Goal: Task Accomplishment & Management: Manage account settings

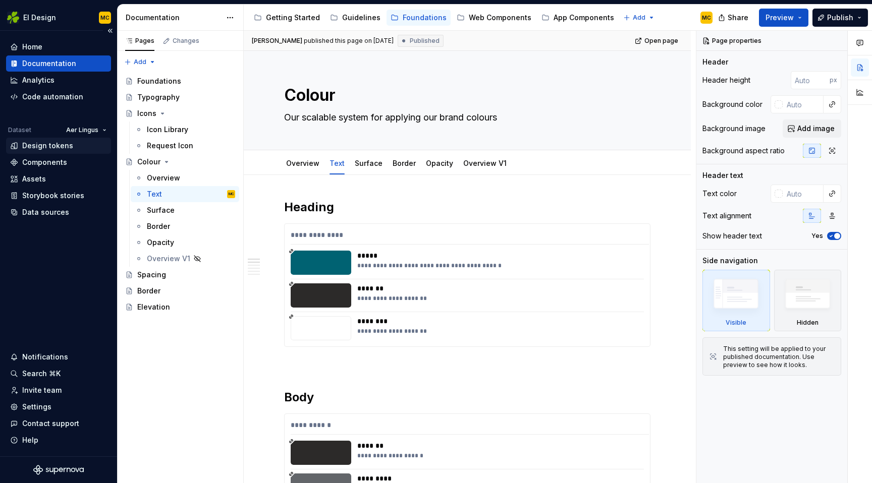
click at [39, 147] on div "Design tokens" at bounding box center [47, 146] width 51 height 10
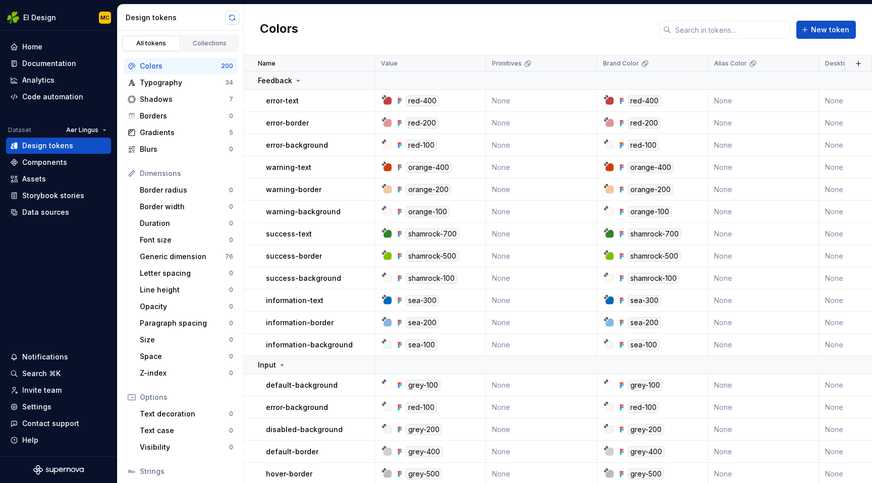
click at [232, 15] on button "button" at bounding box center [232, 18] width 14 height 14
click at [51, 211] on div "Data sources" at bounding box center [45, 212] width 47 height 10
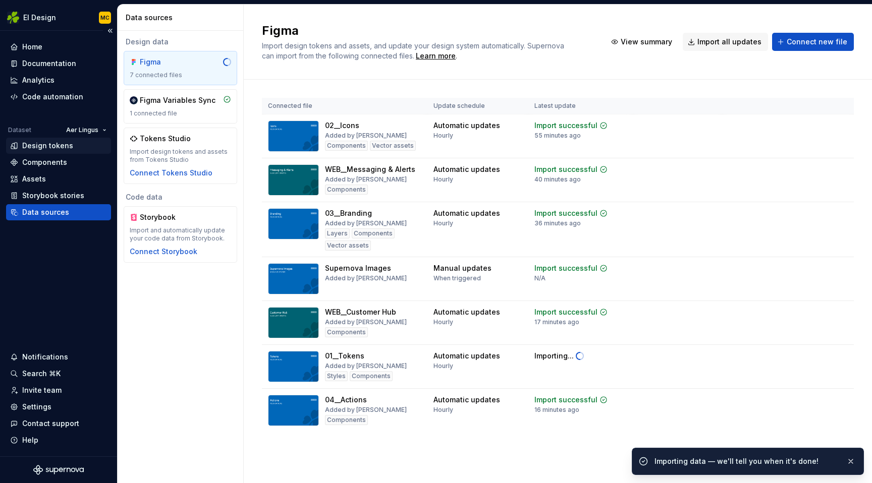
click at [54, 144] on div "Design tokens" at bounding box center [47, 146] width 51 height 10
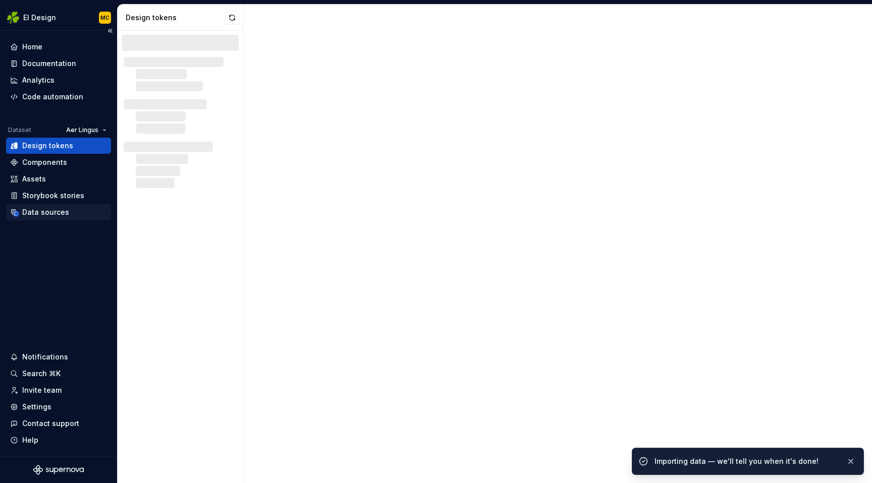
click at [44, 215] on div "Data sources" at bounding box center [45, 212] width 47 height 10
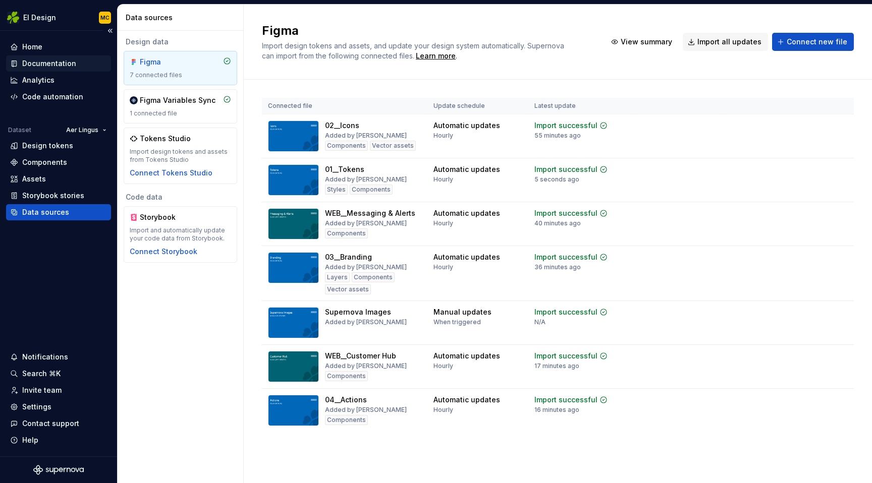
click at [50, 59] on div "Documentation" at bounding box center [49, 64] width 54 height 10
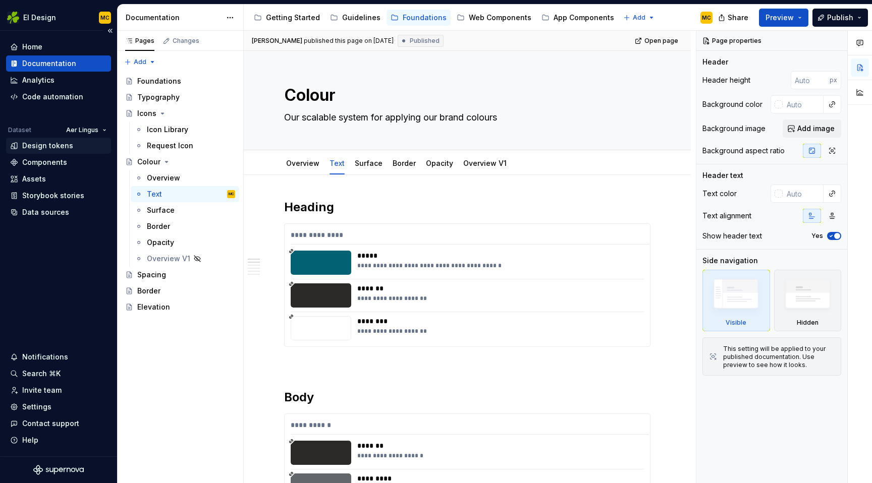
click at [42, 147] on div "Design tokens" at bounding box center [47, 146] width 51 height 10
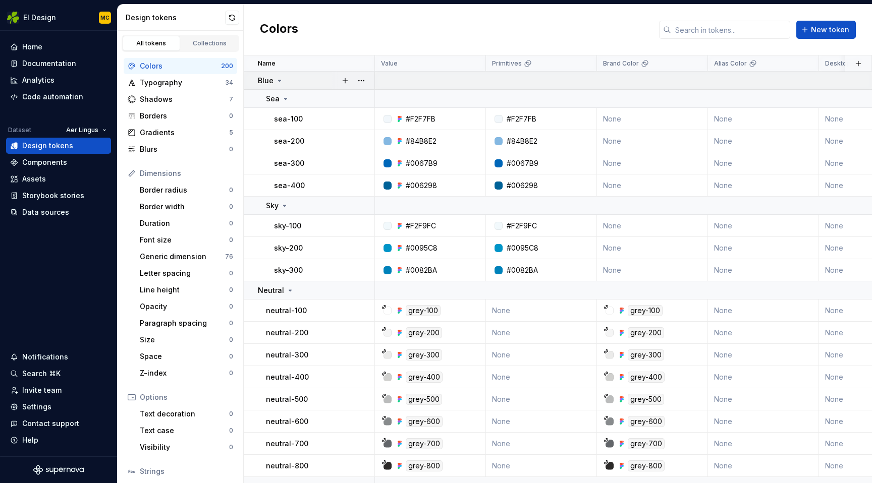
click at [278, 81] on icon at bounding box center [279, 80] width 3 height 1
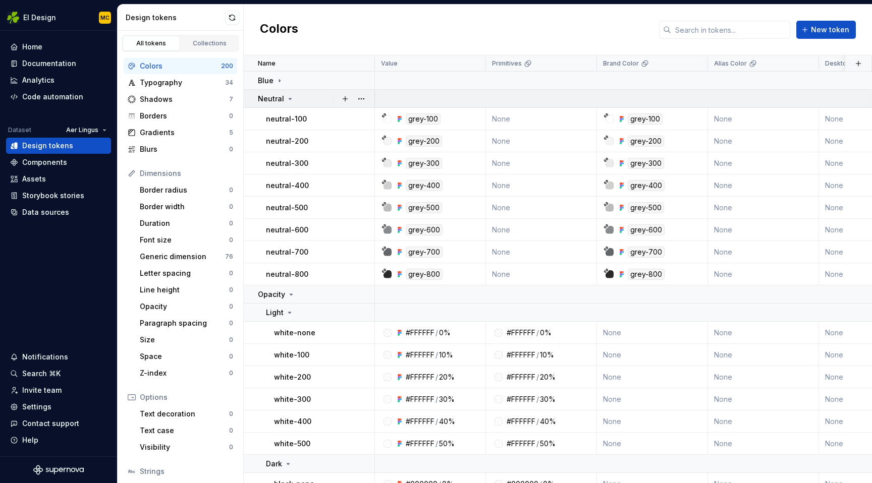
click at [286, 97] on icon at bounding box center [290, 99] width 8 height 8
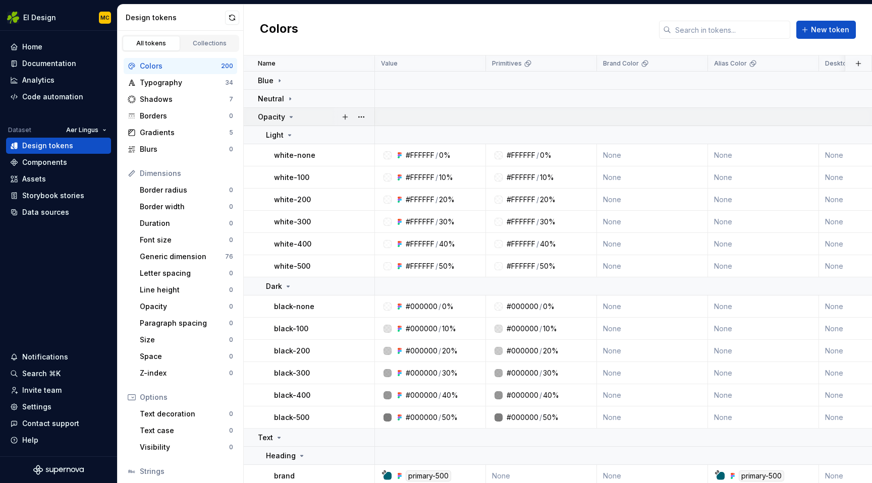
click at [288, 117] on icon at bounding box center [291, 117] width 8 height 8
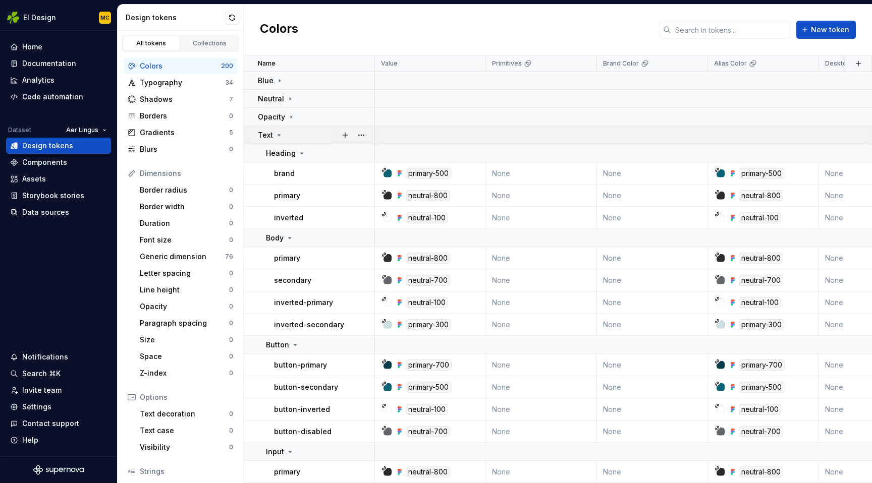
click at [280, 134] on icon at bounding box center [279, 135] width 8 height 8
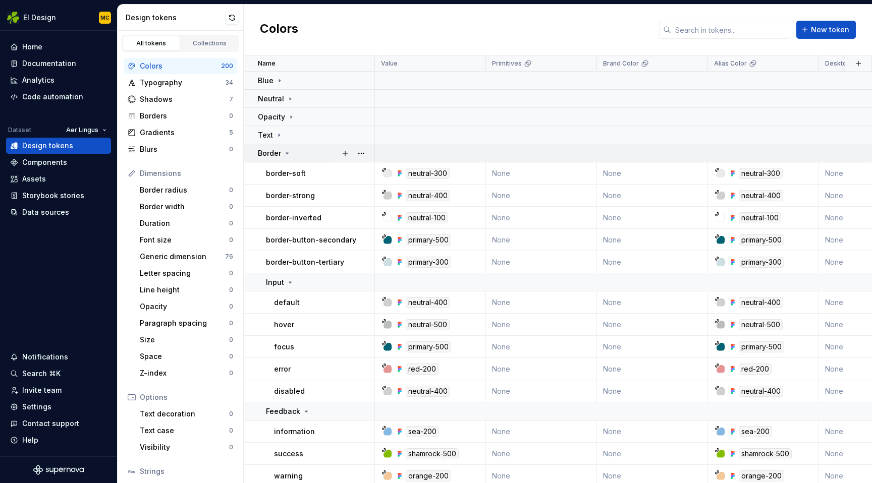
click at [290, 154] on icon at bounding box center [287, 153] width 8 height 8
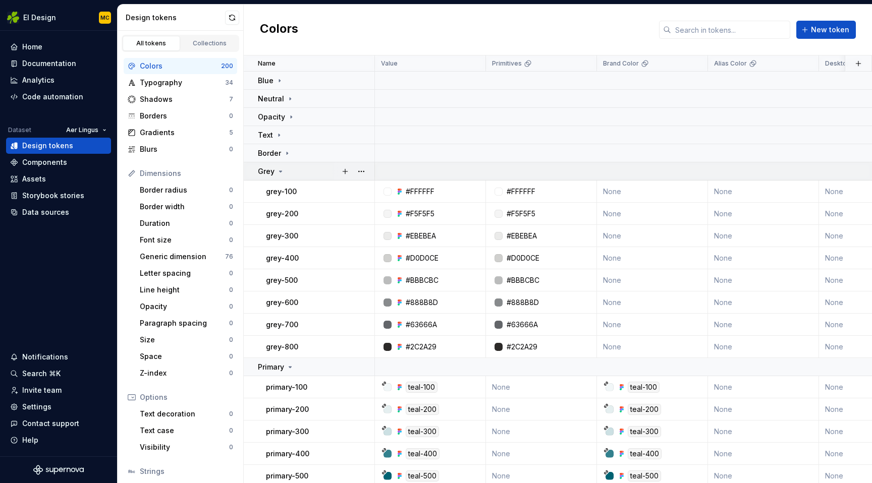
click at [281, 168] on icon at bounding box center [280, 171] width 8 height 8
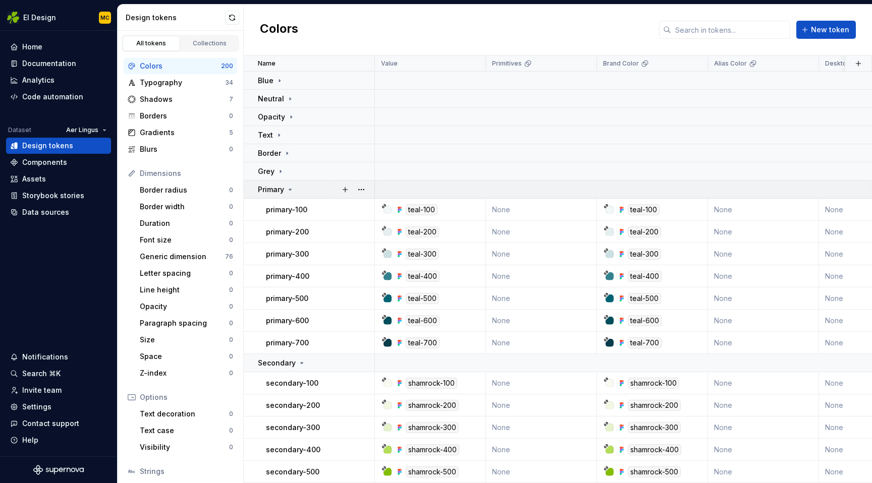
click at [289, 188] on icon at bounding box center [290, 190] width 8 height 8
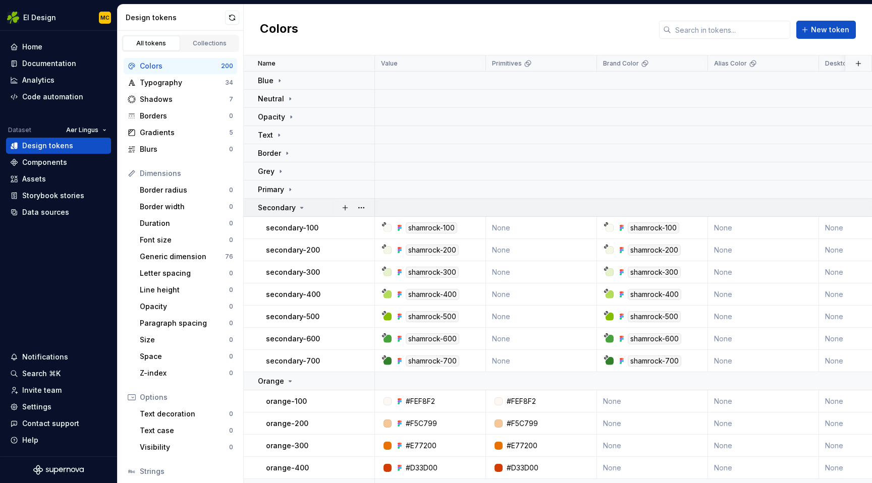
click at [298, 209] on icon at bounding box center [302, 208] width 8 height 8
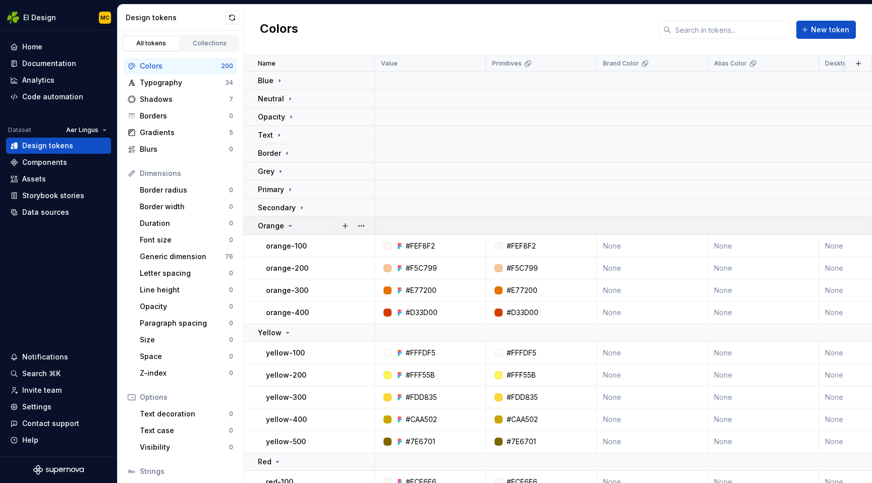
click at [290, 224] on icon at bounding box center [290, 226] width 8 height 8
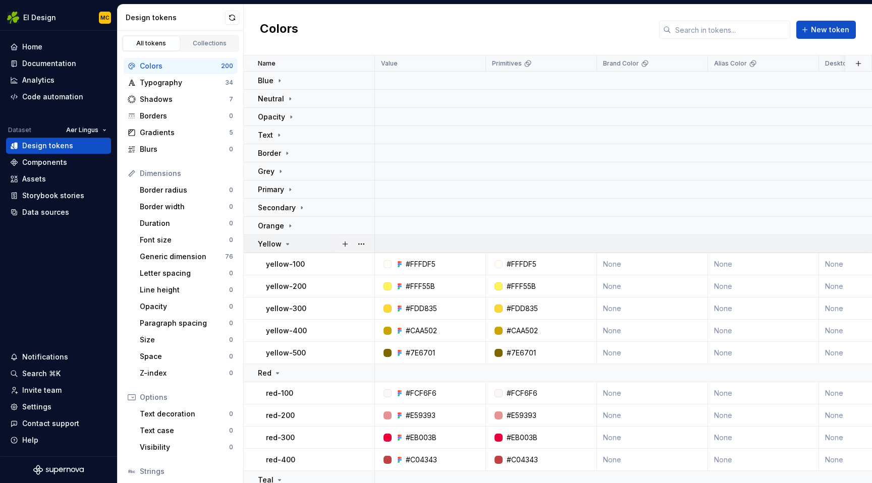
click at [288, 243] on icon at bounding box center [287, 244] width 8 height 8
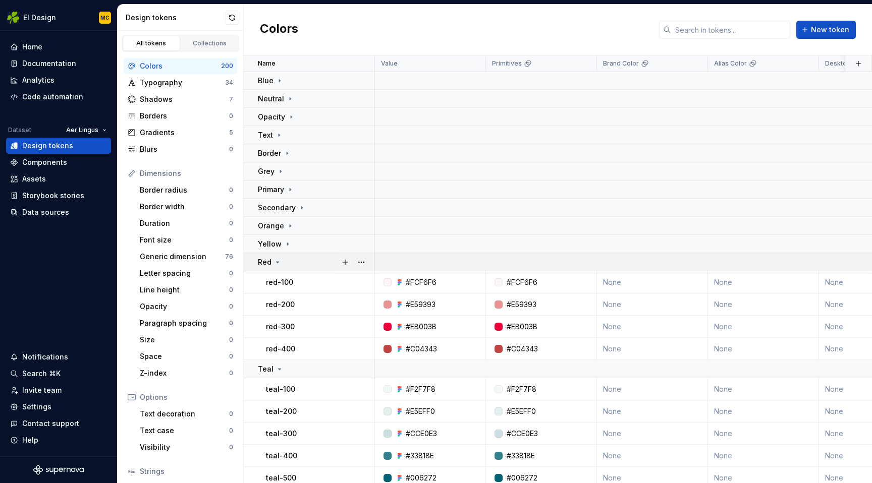
click at [278, 260] on icon at bounding box center [277, 262] width 8 height 8
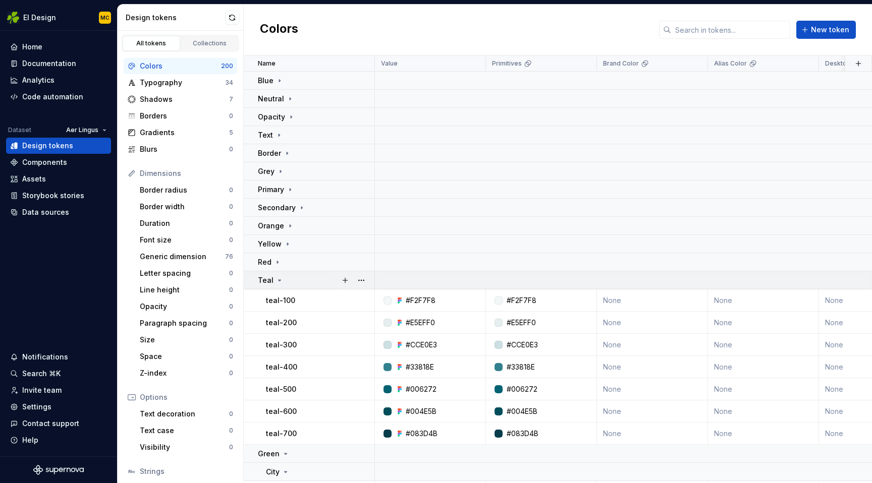
click at [281, 281] on icon at bounding box center [279, 280] width 8 height 8
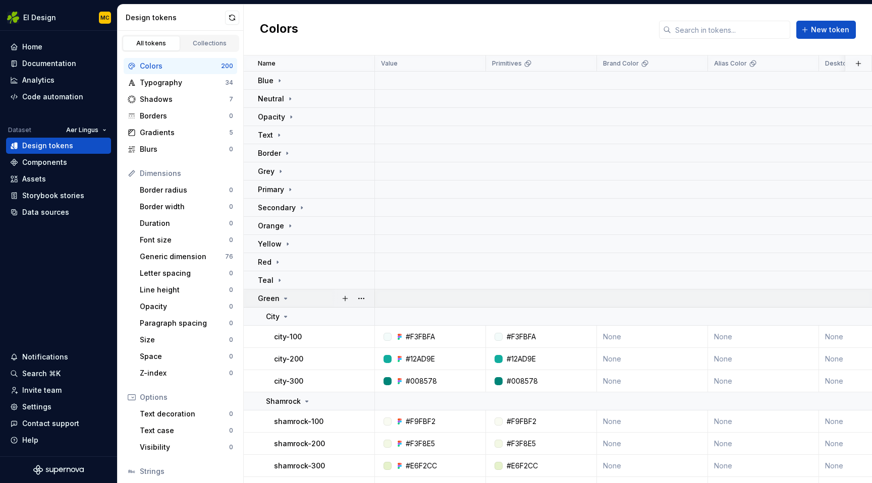
click at [284, 299] on icon at bounding box center [285, 298] width 3 height 1
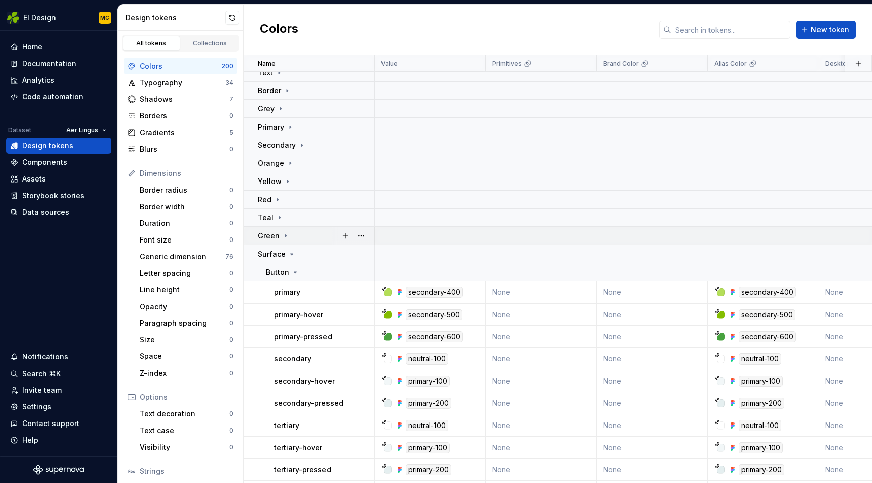
scroll to position [72, 0]
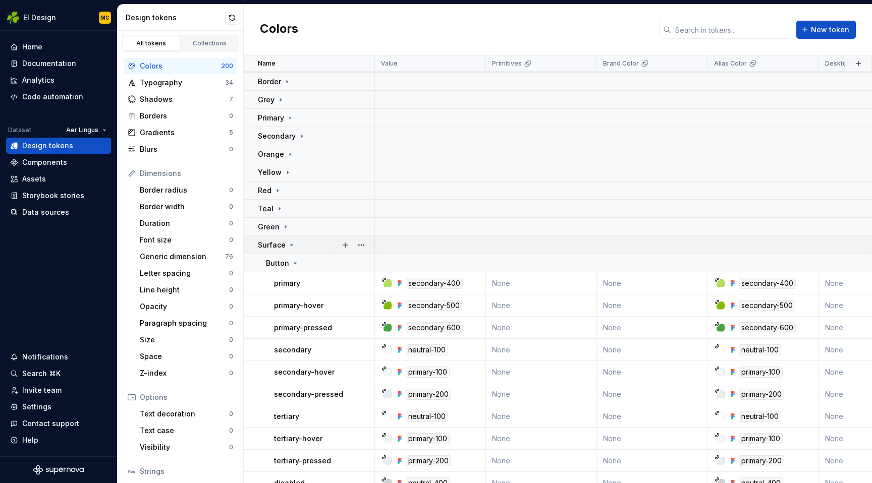
click at [291, 252] on td "Surface" at bounding box center [309, 245] width 131 height 18
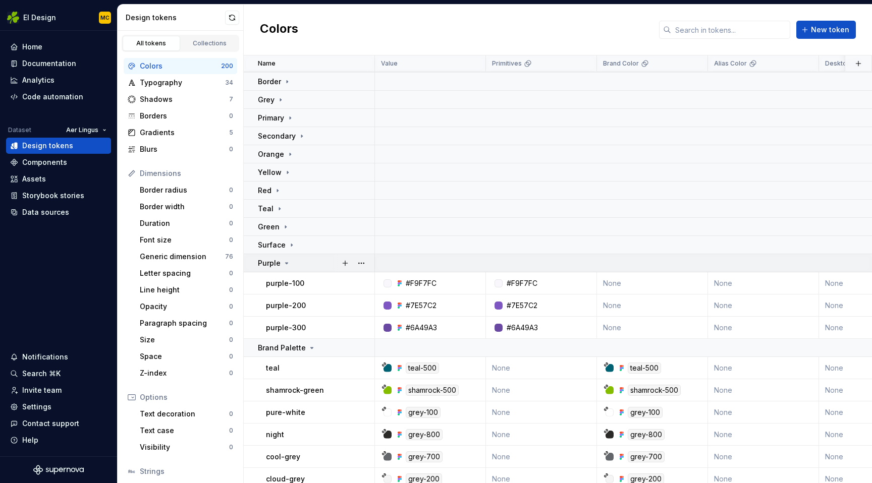
click at [287, 262] on icon at bounding box center [286, 263] width 8 height 8
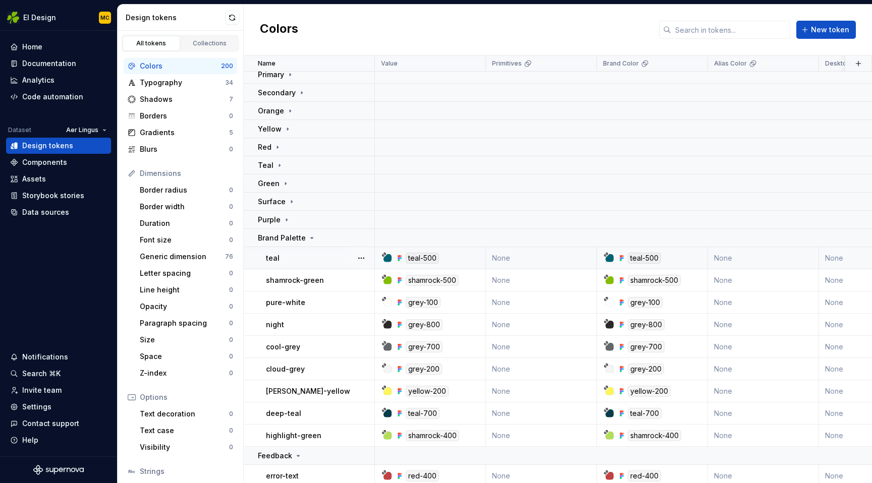
scroll to position [116, 0]
click at [310, 239] on icon at bounding box center [312, 237] width 8 height 8
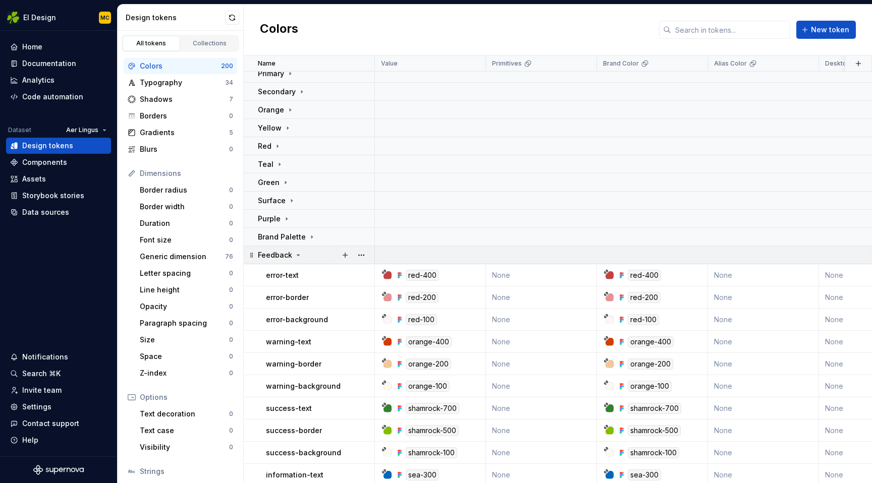
click at [294, 255] on icon at bounding box center [298, 255] width 8 height 8
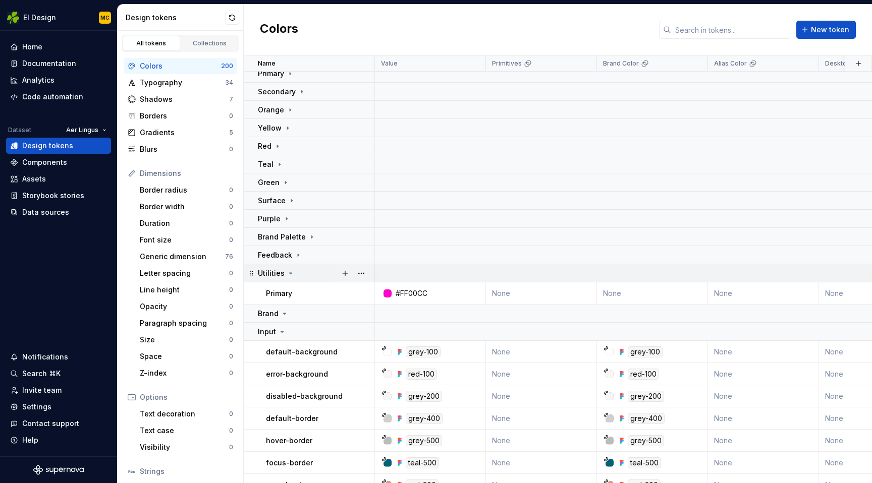
click at [291, 272] on icon at bounding box center [290, 273] width 8 height 8
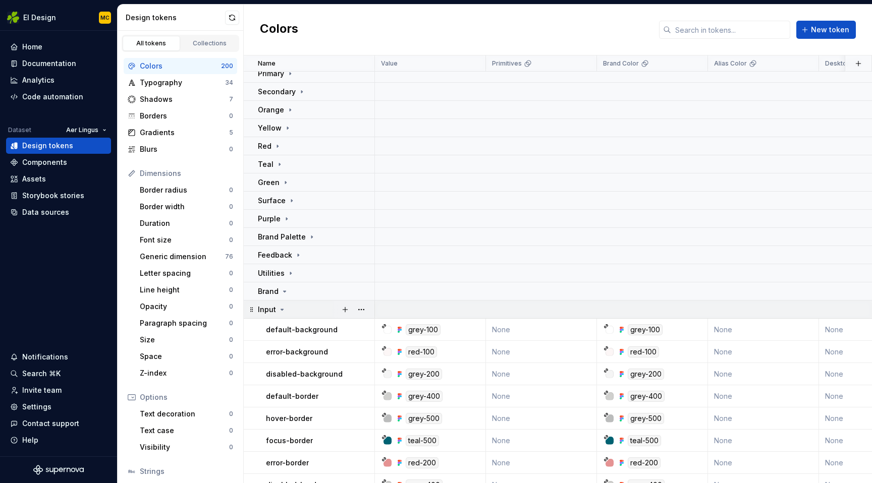
click at [282, 311] on icon at bounding box center [282, 310] width 8 height 8
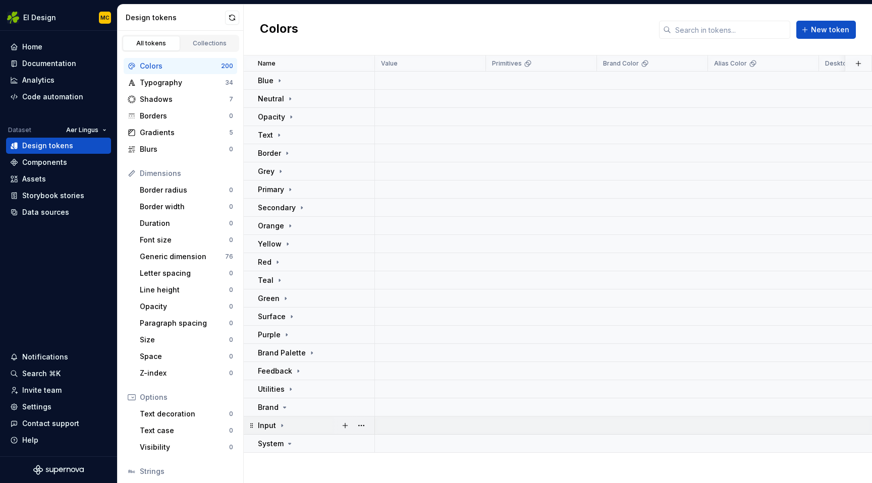
click at [281, 422] on icon at bounding box center [282, 426] width 8 height 8
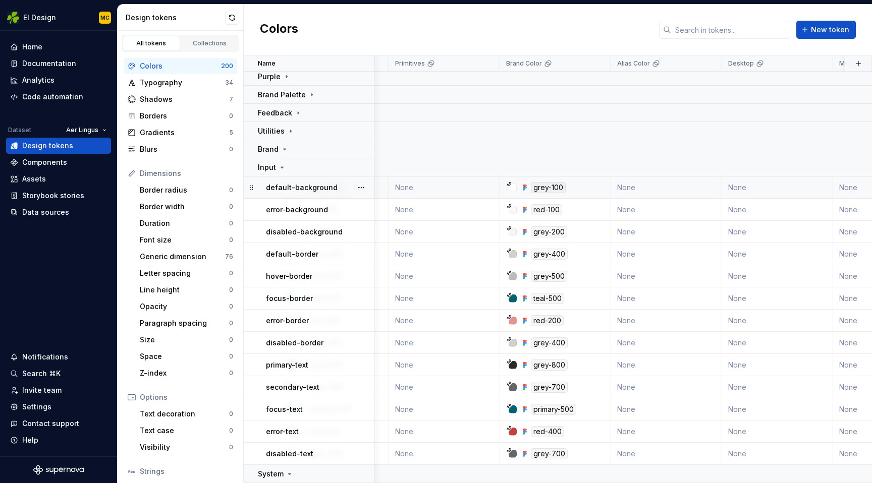
scroll to position [258, 80]
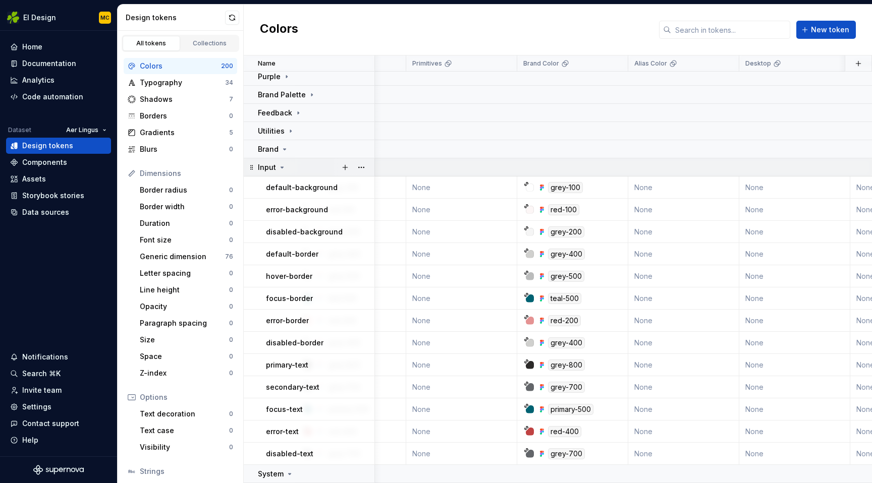
click at [281, 168] on icon at bounding box center [282, 167] width 8 height 8
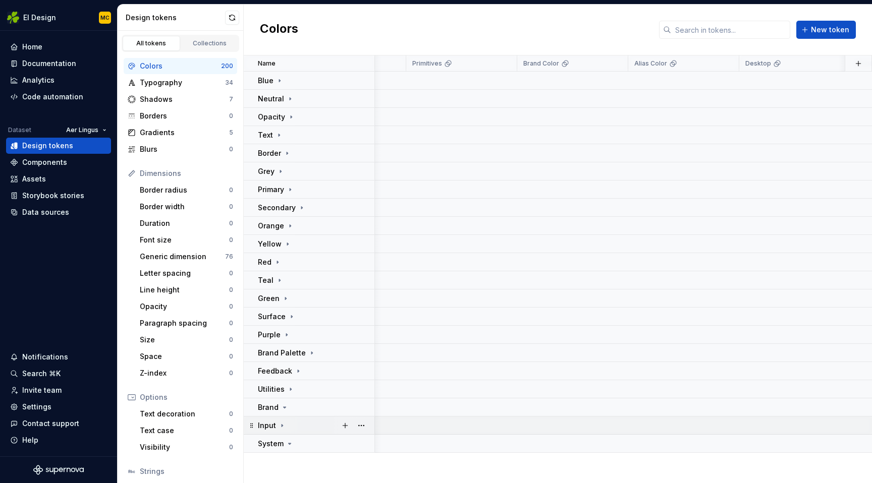
scroll to position [0, 80]
click at [291, 443] on icon at bounding box center [289, 444] width 8 height 8
click at [360, 442] on button "button" at bounding box center [361, 444] width 14 height 14
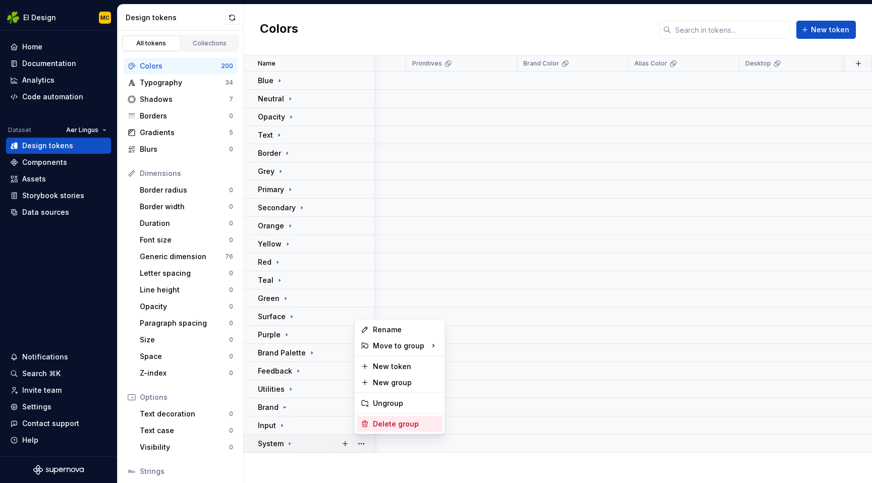
click at [391, 421] on div "Delete group" at bounding box center [406, 424] width 66 height 10
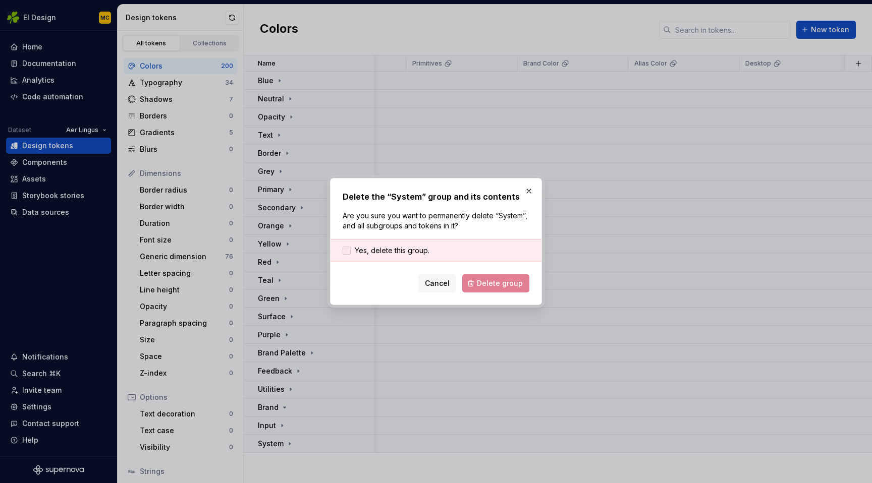
click at [409, 251] on span "Yes, delete this group." at bounding box center [392, 251] width 75 height 10
click at [495, 287] on span "Delete group" at bounding box center [500, 283] width 46 height 10
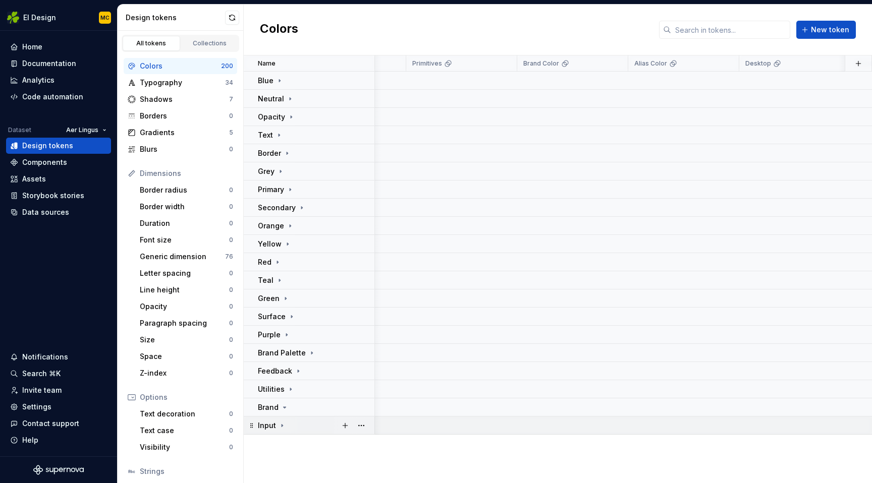
click at [284, 426] on icon at bounding box center [282, 426] width 8 height 8
click at [299, 372] on icon at bounding box center [298, 371] width 8 height 8
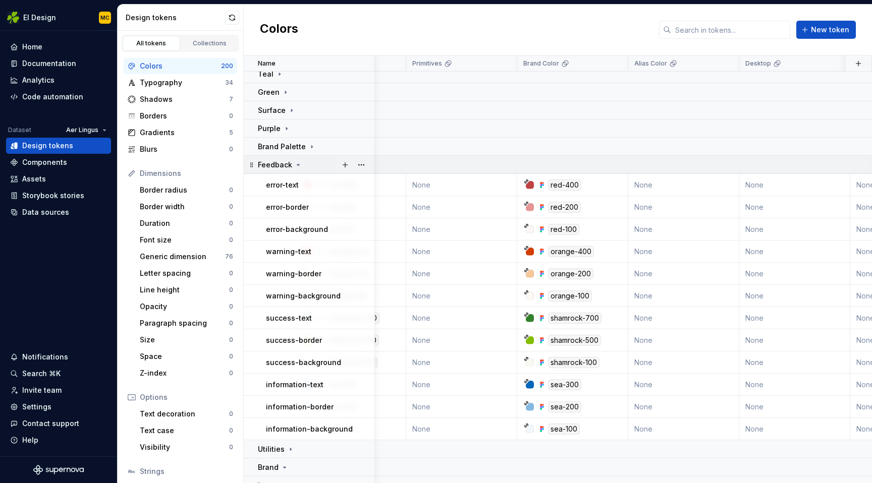
scroll to position [203, 80]
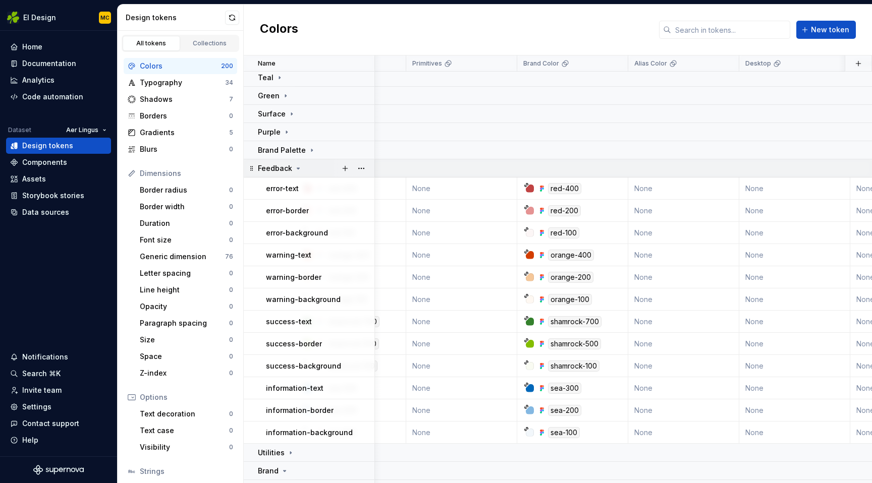
click at [298, 169] on icon at bounding box center [298, 168] width 8 height 8
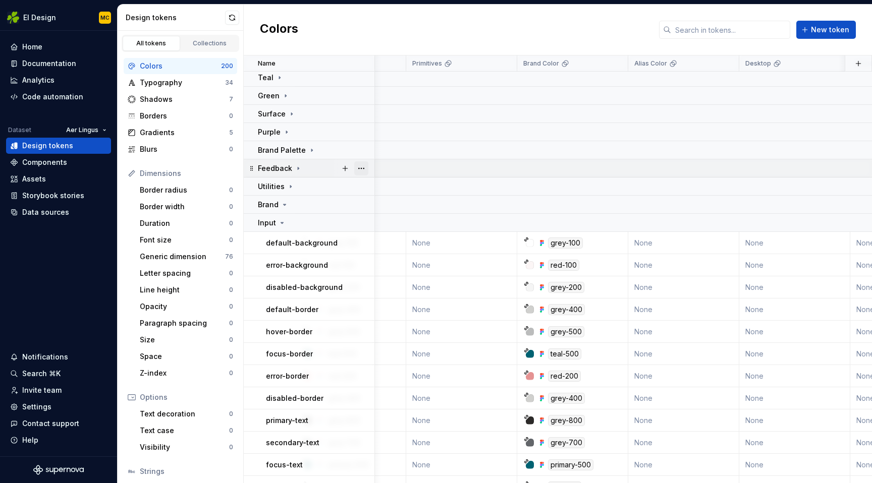
click at [359, 166] on button "button" at bounding box center [361, 168] width 14 height 14
drag, startPoint x: 379, startPoint y: 279, endPoint x: 335, endPoint y: 161, distance: 126.2
click at [338, 161] on body "EI Design MC Home Documentation Analytics Code automation Dataset Aer Lingus De…" at bounding box center [436, 241] width 872 height 483
click at [310, 162] on html "EI Design MC Home Documentation Analytics Code automation Dataset Aer Lingus De…" at bounding box center [436, 241] width 872 height 483
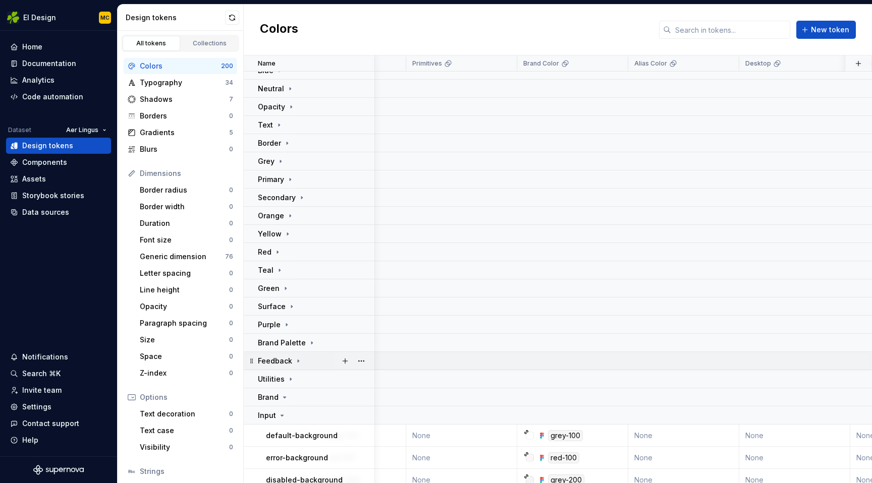
scroll to position [0, 80]
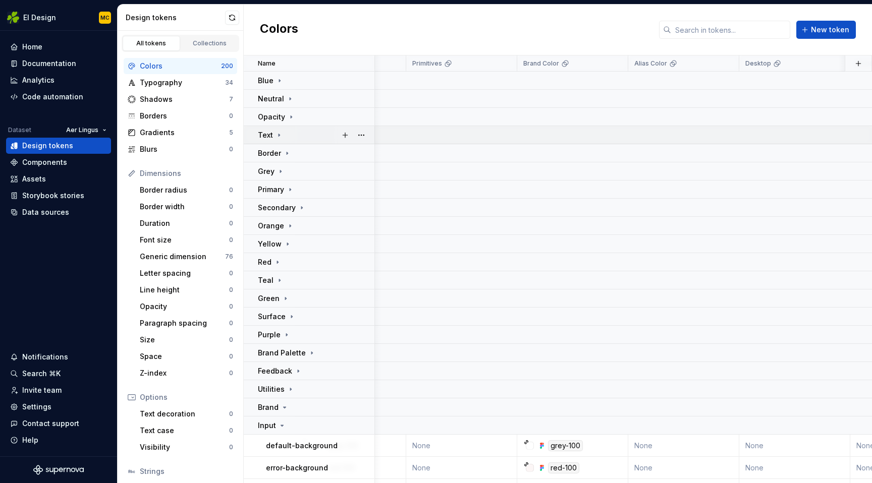
click at [280, 133] on icon at bounding box center [279, 135] width 8 height 8
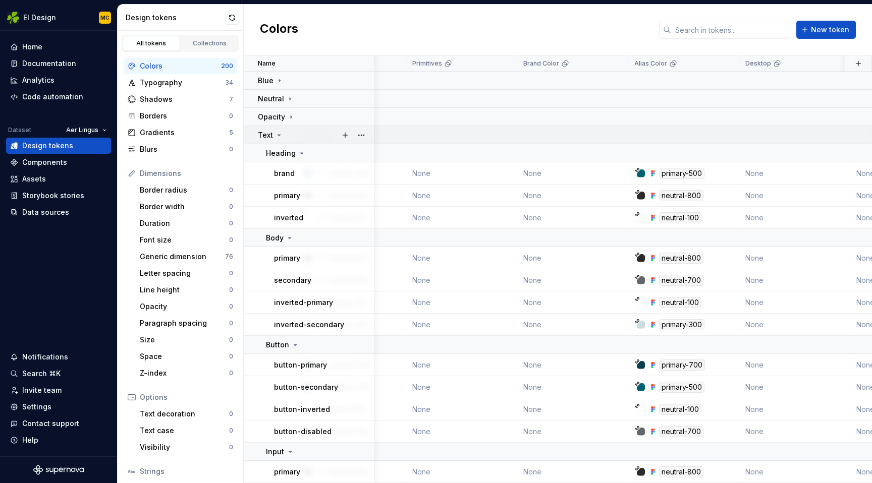
click at [280, 133] on icon at bounding box center [279, 135] width 8 height 8
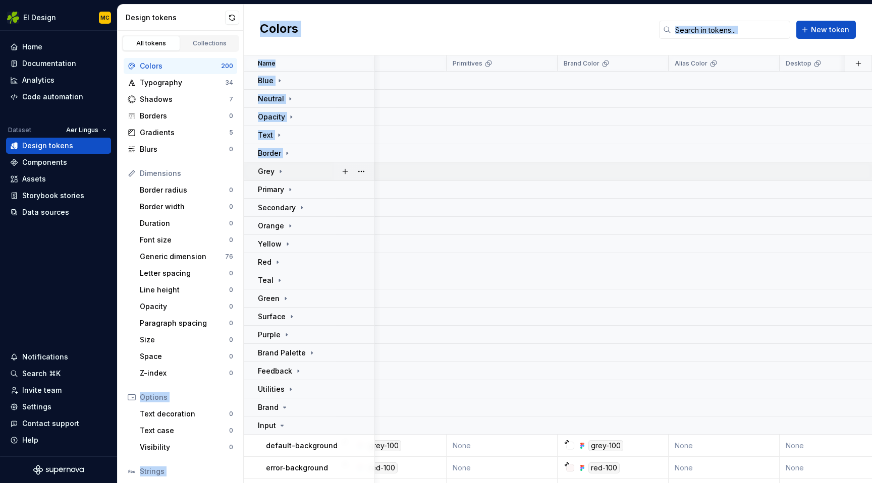
scroll to position [0, 0]
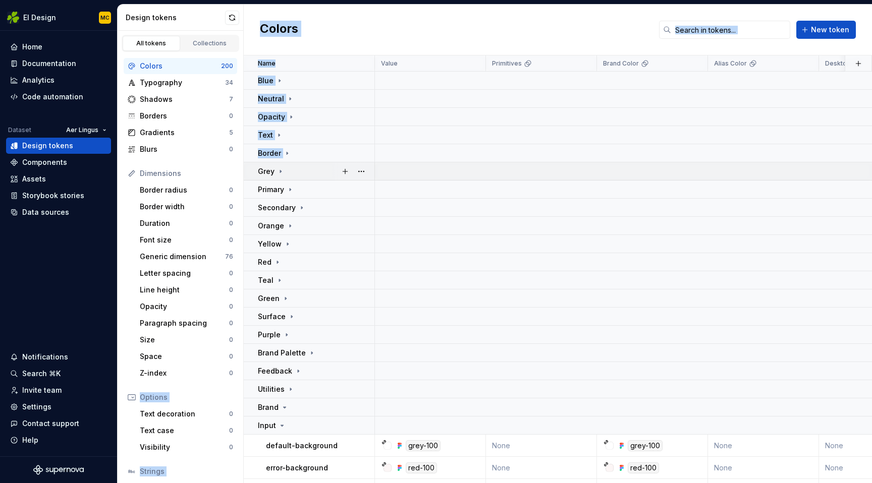
drag, startPoint x: 249, startPoint y: 169, endPoint x: 252, endPoint y: 174, distance: 5.4
click at [252, 174] on td "Grey" at bounding box center [309, 171] width 131 height 18
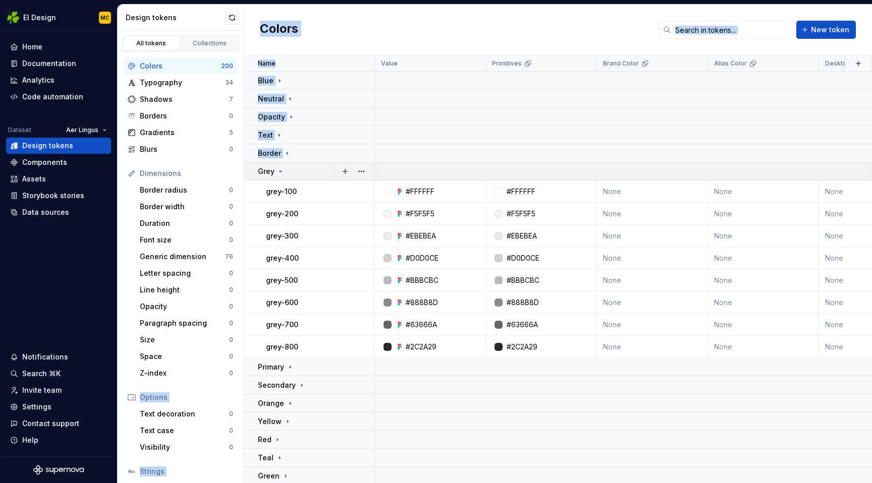
click at [251, 171] on td "Grey" at bounding box center [309, 171] width 131 height 18
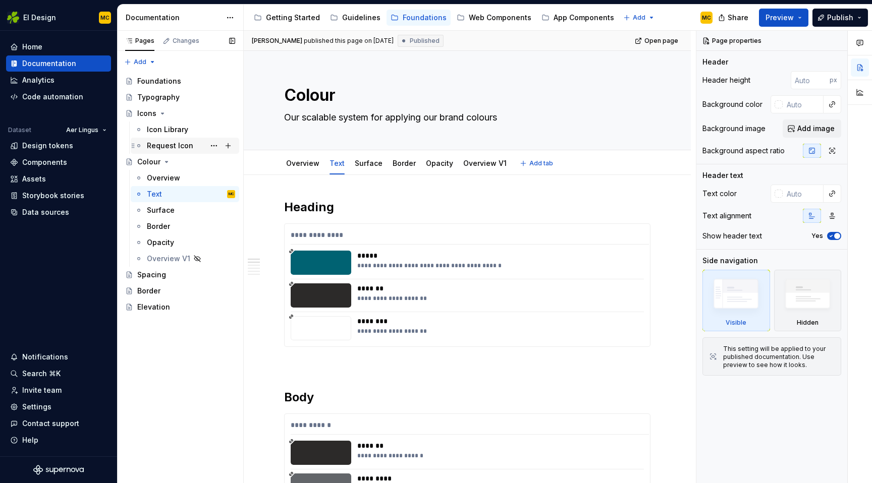
type textarea "*"
click at [48, 145] on div "Design tokens" at bounding box center [47, 146] width 51 height 10
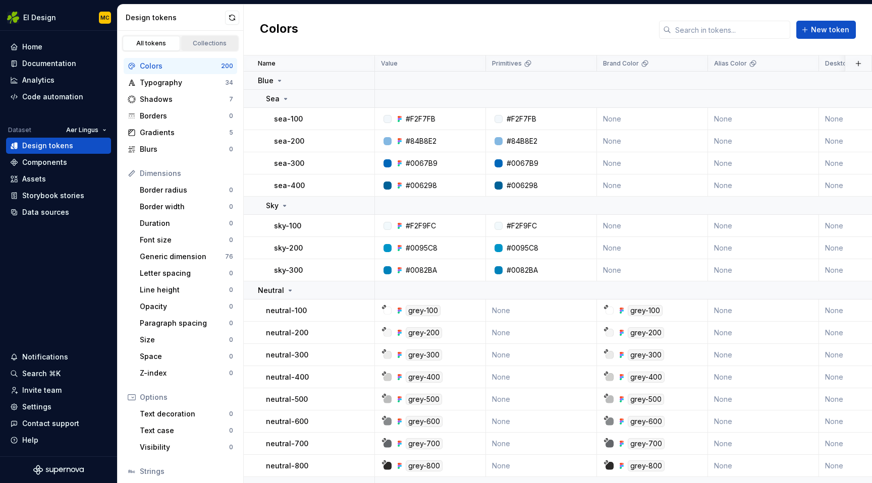
click at [209, 46] on div "Collections" at bounding box center [210, 43] width 50 height 8
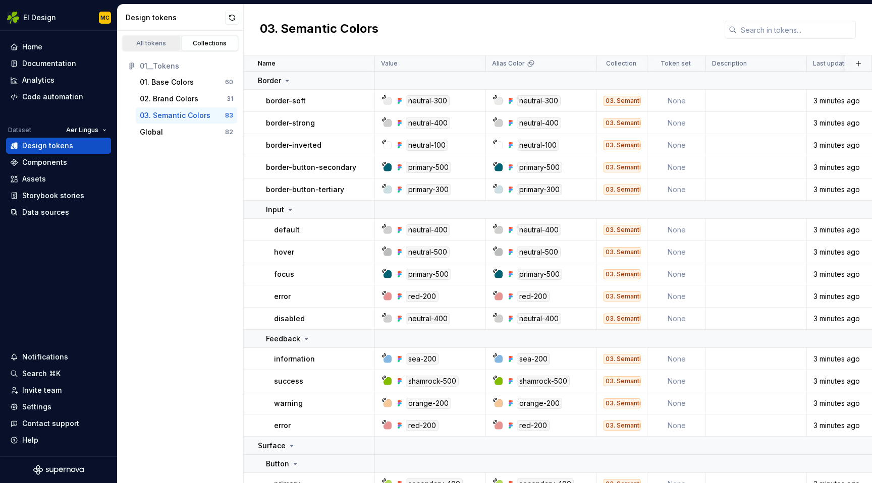
click at [166, 40] on div "All tokens" at bounding box center [151, 43] width 50 height 8
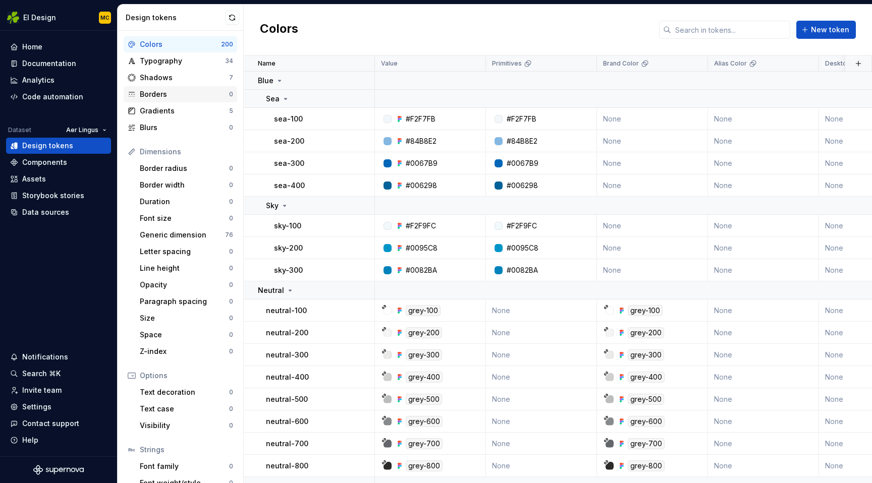
scroll to position [69, 0]
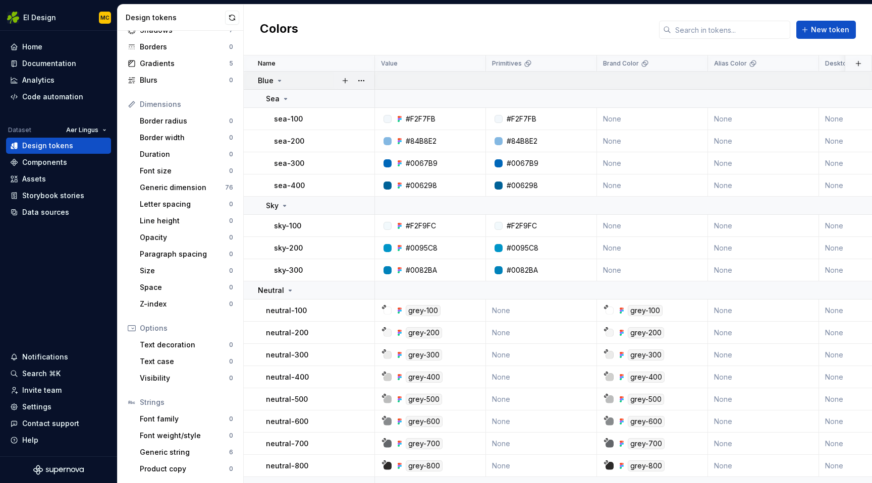
click at [281, 78] on icon at bounding box center [279, 81] width 8 height 8
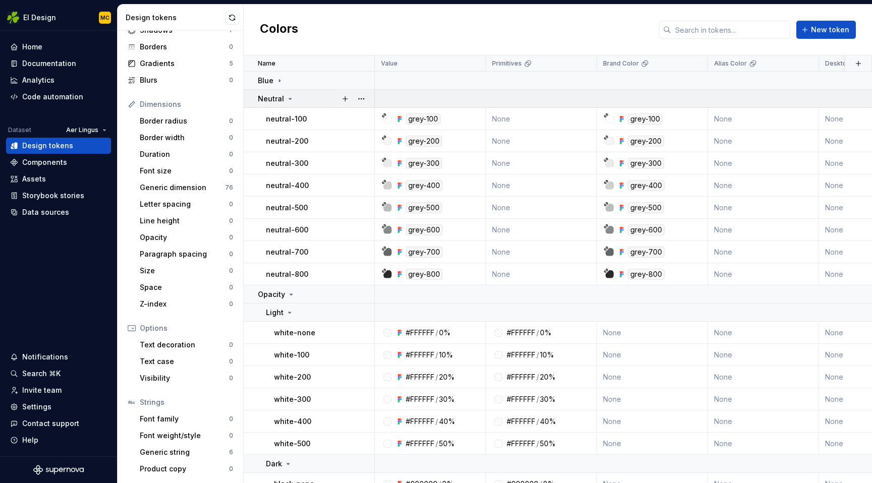
click at [289, 95] on icon at bounding box center [290, 99] width 8 height 8
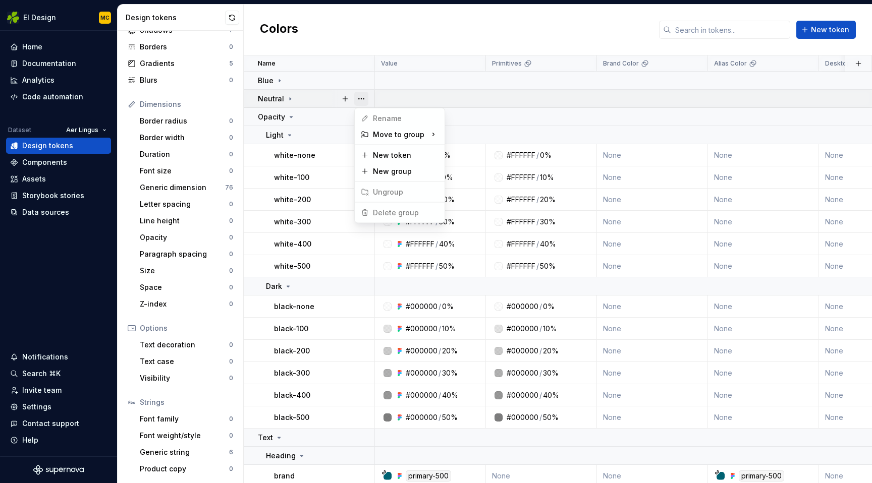
click at [362, 98] on button "button" at bounding box center [361, 99] width 14 height 14
click at [405, 29] on html "EI Design MC Home Documentation Analytics Code automation Dataset Aer Lingus De…" at bounding box center [436, 241] width 872 height 483
click at [376, 20] on div "Colors New token" at bounding box center [558, 30] width 628 height 51
click at [363, 81] on button "button" at bounding box center [361, 81] width 14 height 14
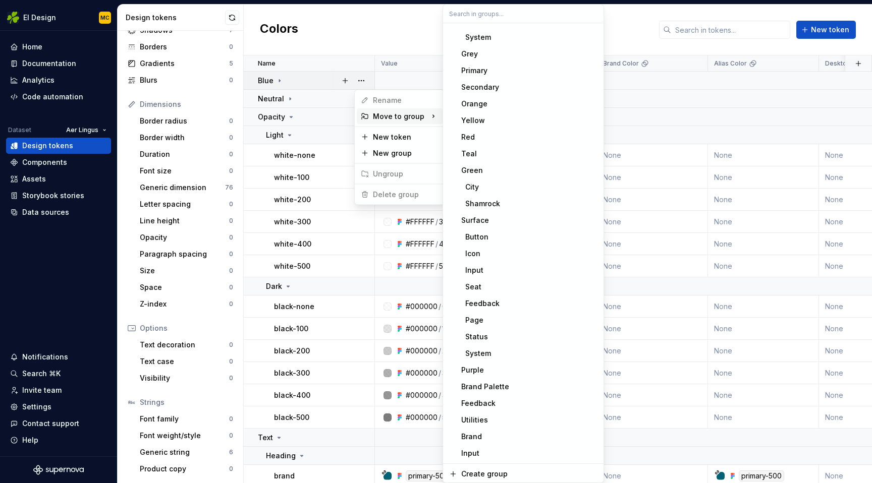
scroll to position [318, 0]
click at [397, 33] on html "EI Design MC Home Documentation Analytics Code automation Dataset Aer Lingus De…" at bounding box center [436, 241] width 872 height 483
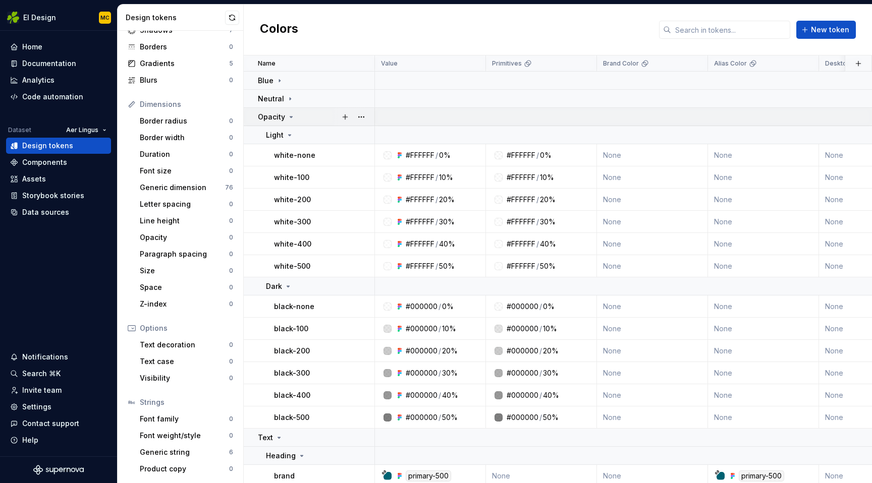
click at [290, 117] on icon at bounding box center [291, 117] width 3 height 1
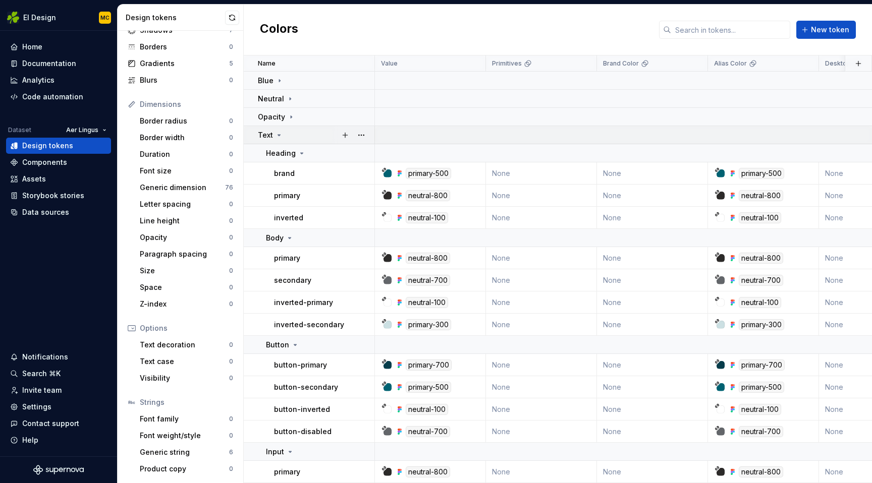
click at [278, 133] on icon at bounding box center [279, 135] width 8 height 8
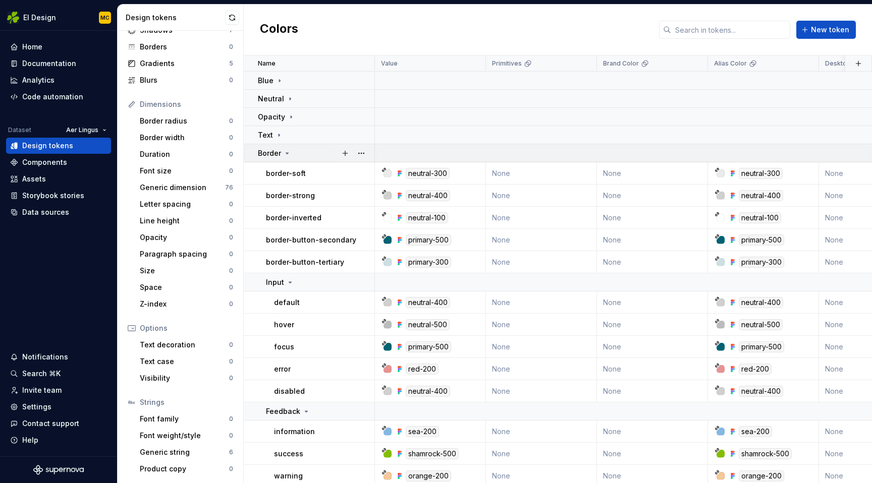
click at [291, 150] on div "Border" at bounding box center [316, 153] width 116 height 10
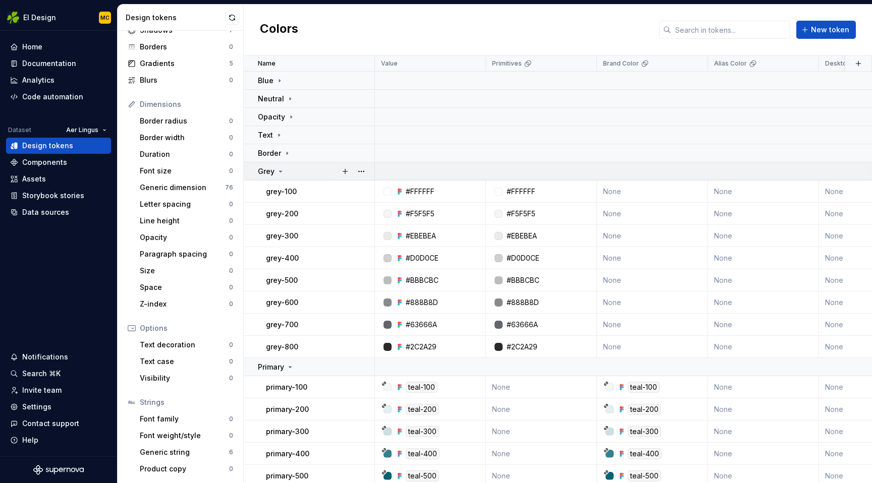
click at [283, 168] on div "Grey" at bounding box center [271, 171] width 27 height 10
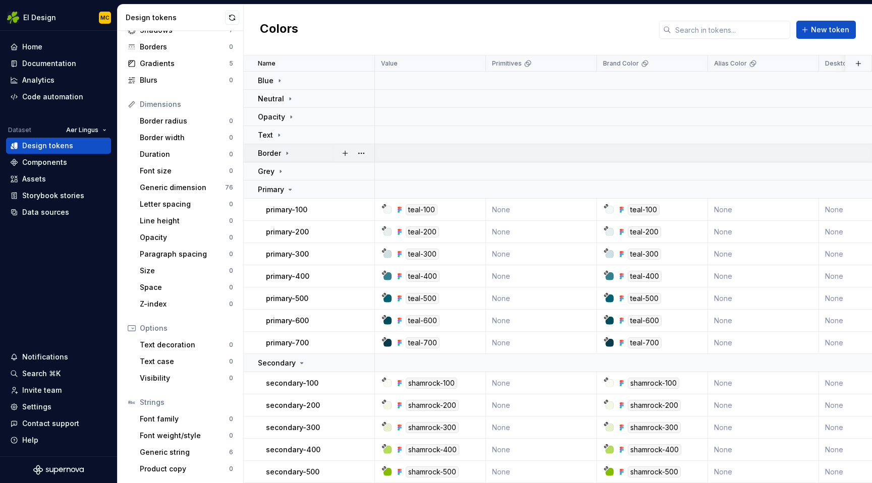
click at [287, 153] on icon at bounding box center [286, 153] width 1 height 3
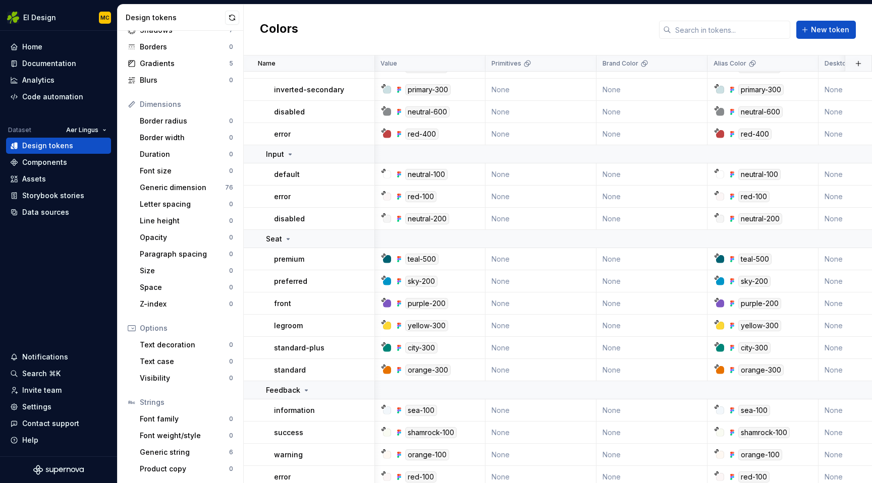
scroll to position [2020, 1]
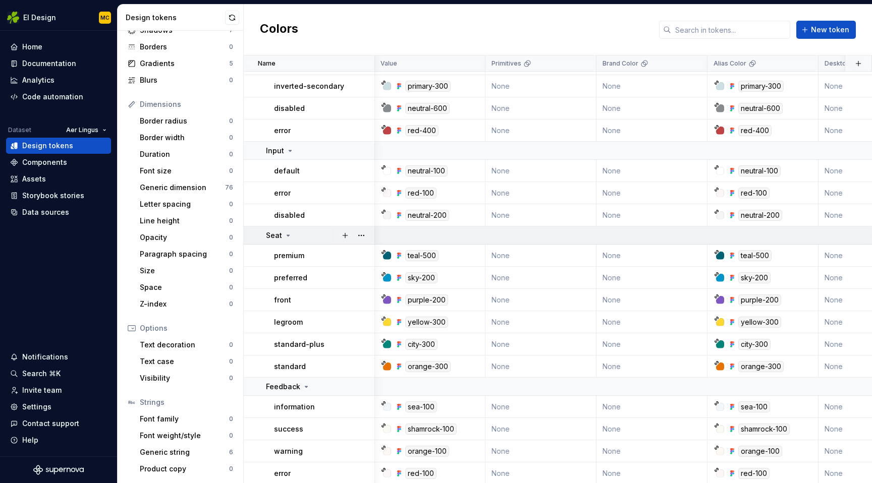
click at [288, 235] on icon at bounding box center [288, 236] width 8 height 8
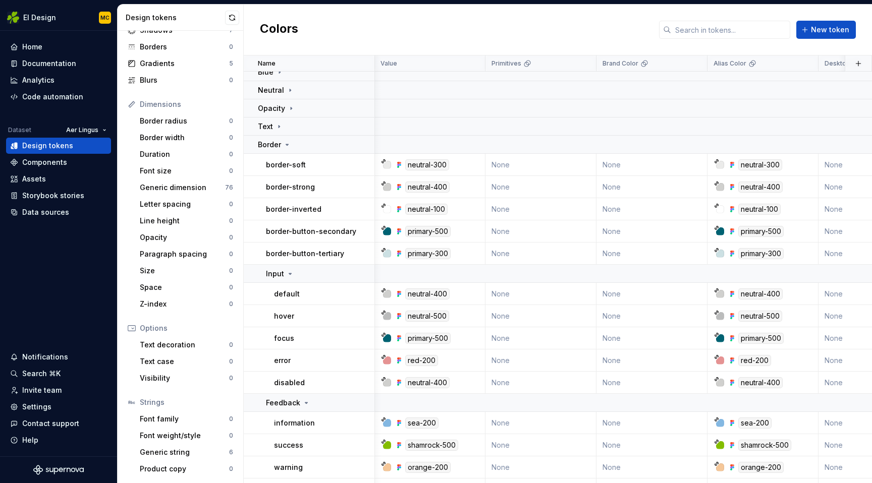
scroll to position [0, 1]
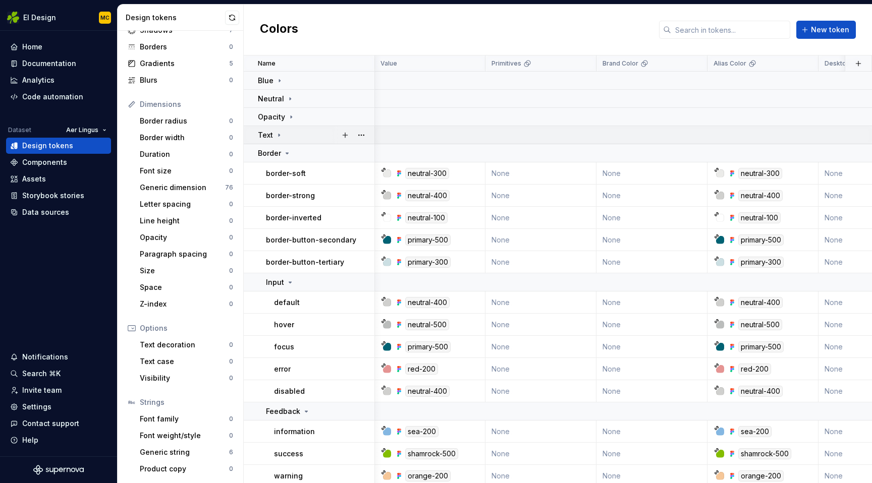
click at [281, 135] on icon at bounding box center [279, 135] width 8 height 8
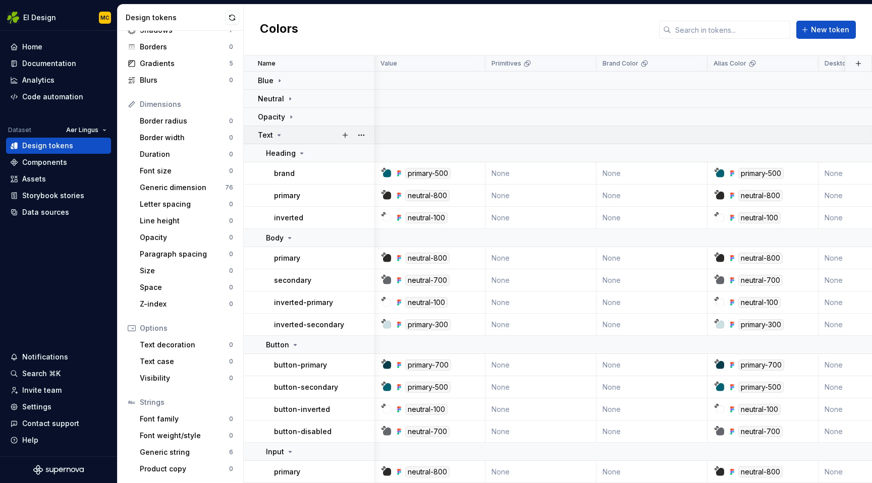
click at [280, 133] on icon at bounding box center [279, 135] width 8 height 8
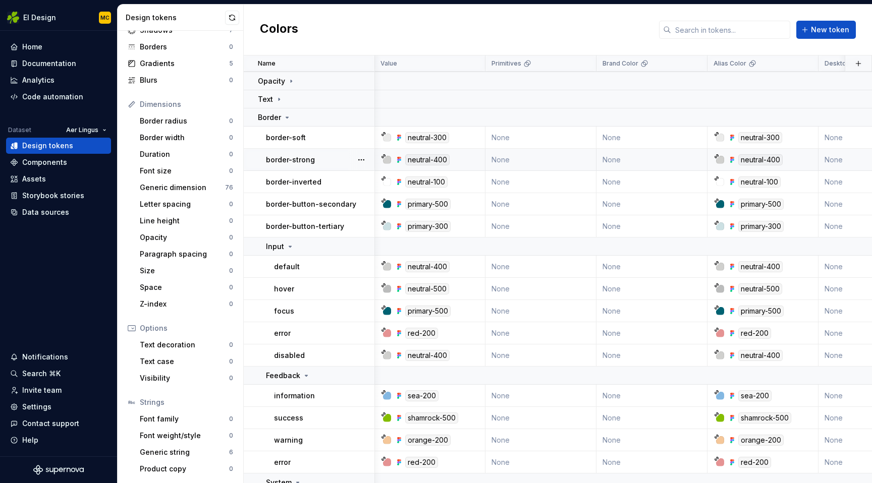
scroll to position [36, 1]
click at [289, 115] on icon at bounding box center [287, 117] width 8 height 8
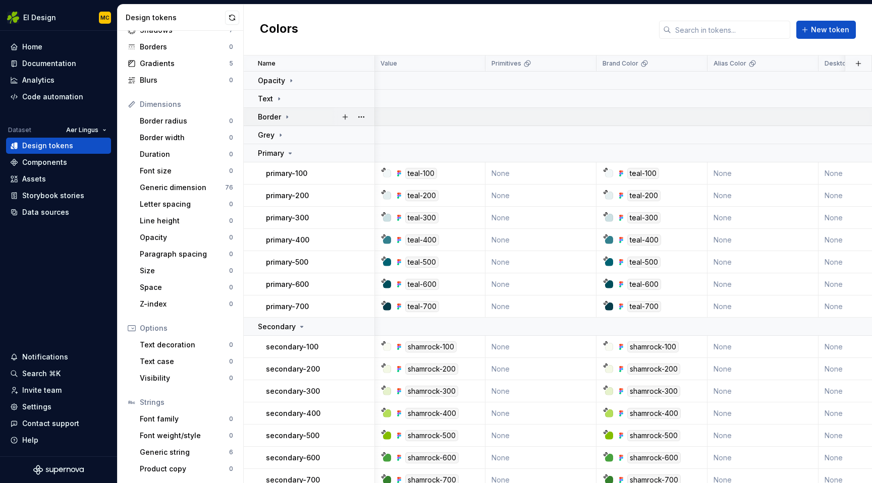
click at [289, 115] on icon at bounding box center [287, 117] width 8 height 8
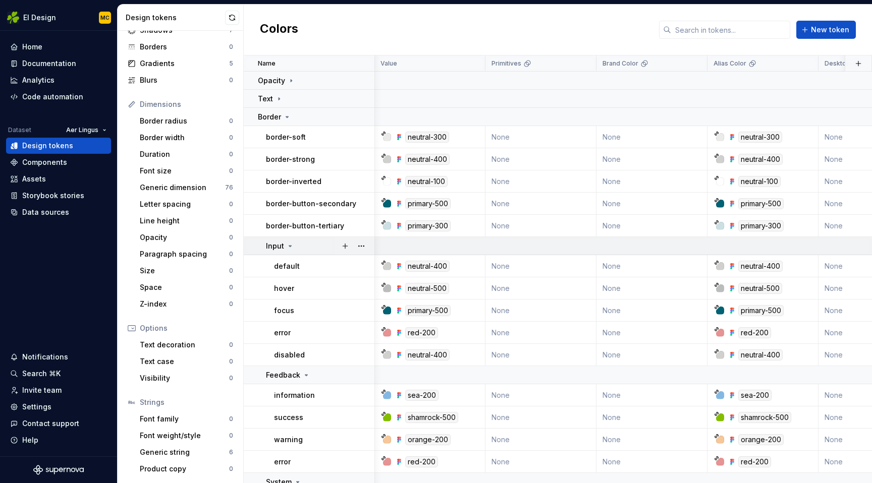
click at [291, 243] on icon at bounding box center [290, 246] width 8 height 8
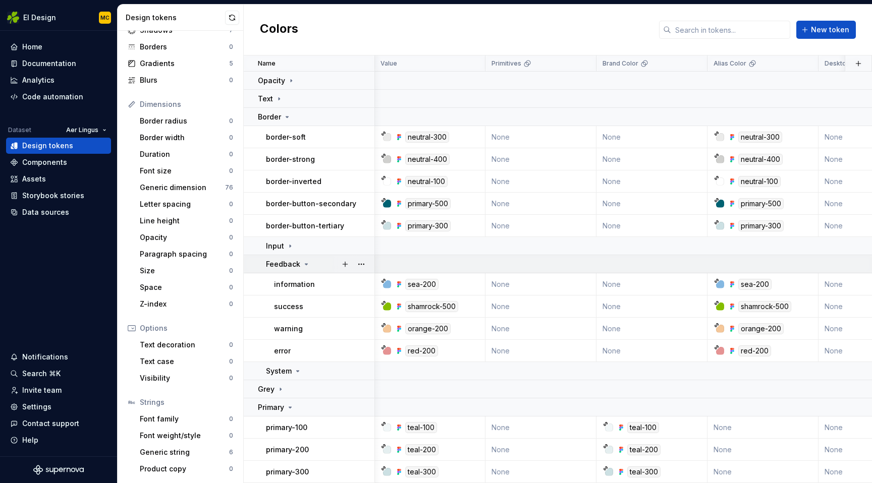
click at [305, 264] on icon at bounding box center [306, 264] width 3 height 1
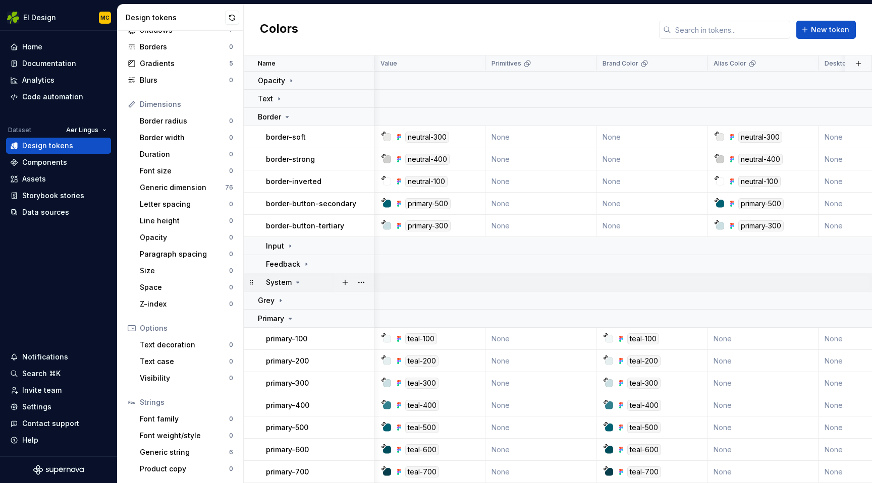
click at [299, 282] on icon at bounding box center [298, 282] width 8 height 8
click at [358, 279] on button "button" at bounding box center [361, 282] width 14 height 14
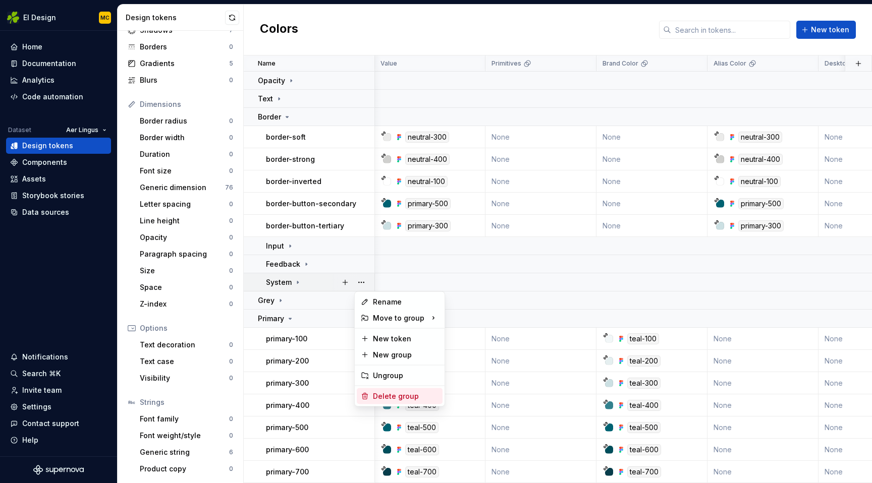
click at [390, 396] on div "Delete group" at bounding box center [406, 396] width 66 height 10
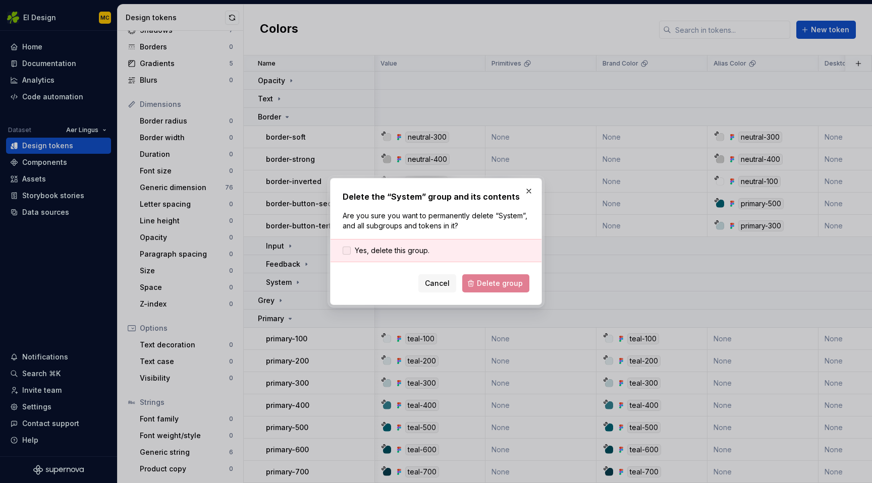
click at [404, 248] on span "Yes, delete this group." at bounding box center [392, 251] width 75 height 10
click at [488, 281] on span "Delete group" at bounding box center [500, 283] width 46 height 10
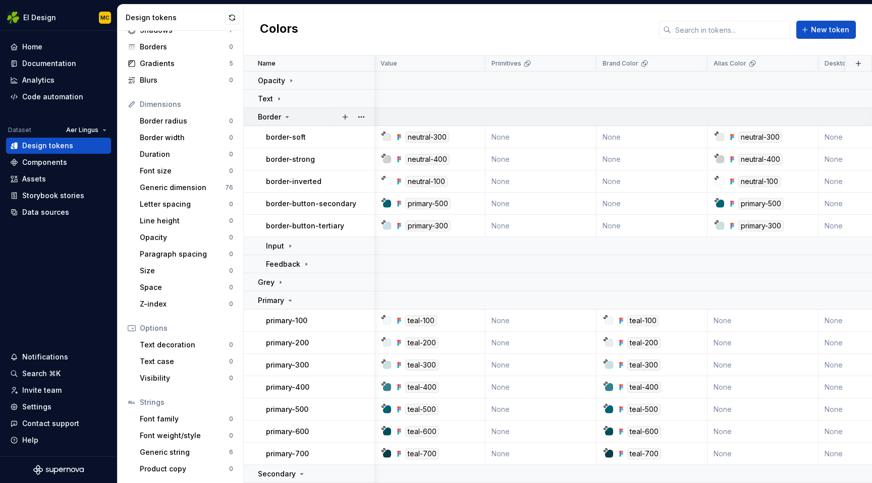
click at [287, 118] on icon at bounding box center [287, 117] width 8 height 8
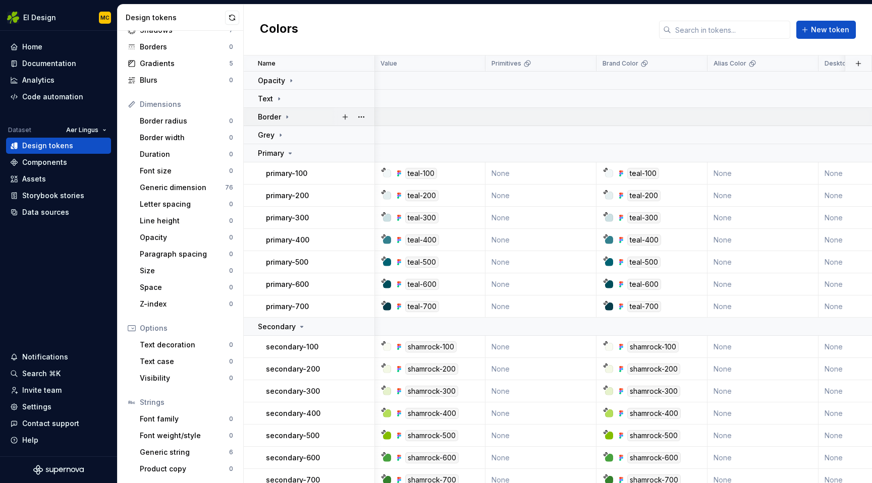
click at [287, 118] on icon at bounding box center [287, 117] width 8 height 8
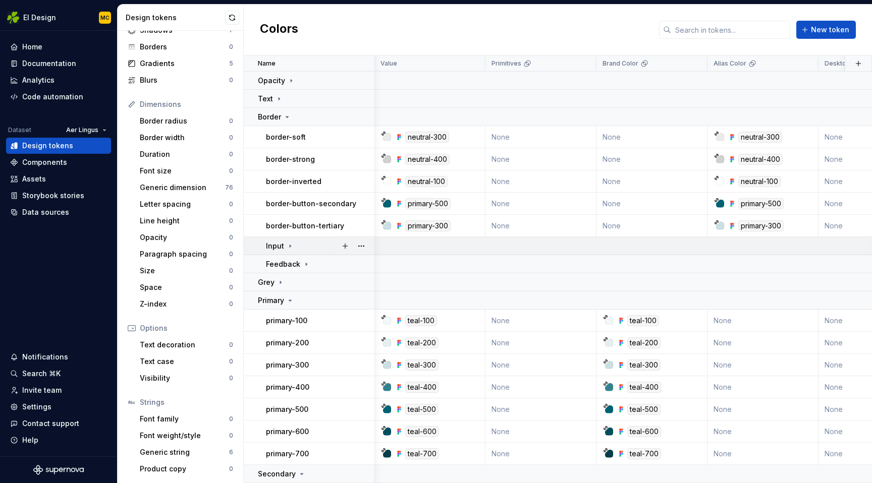
click at [290, 247] on icon at bounding box center [290, 246] width 1 height 3
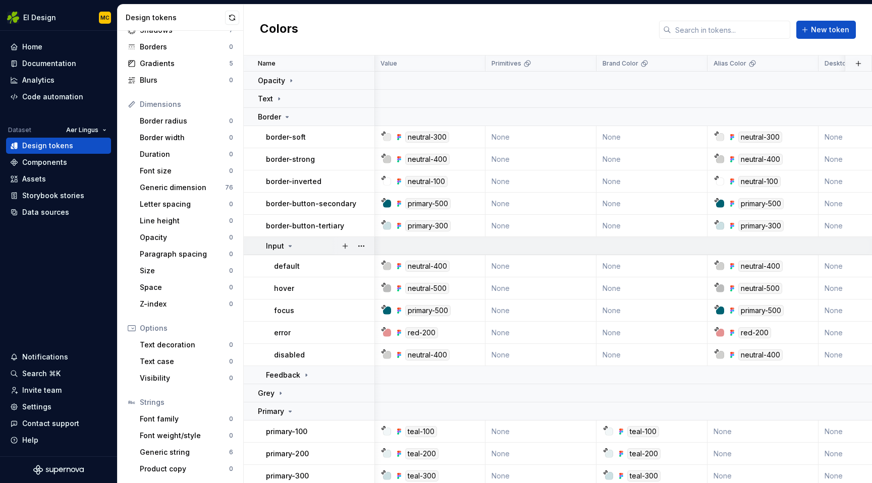
click at [289, 247] on icon at bounding box center [290, 246] width 3 height 1
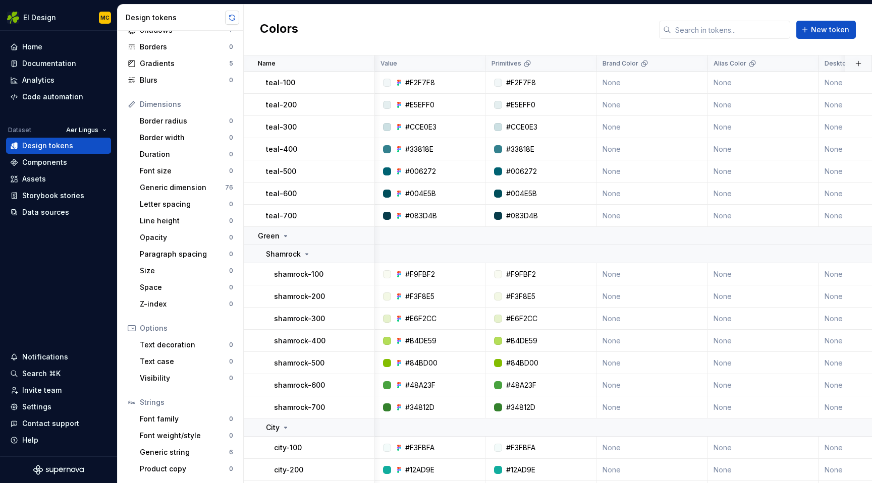
click at [235, 15] on button "button" at bounding box center [232, 18] width 14 height 14
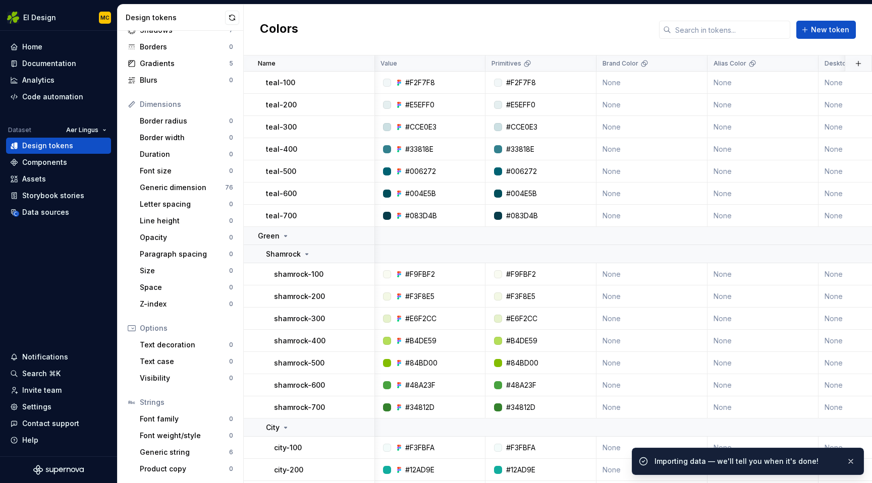
scroll to position [0, 0]
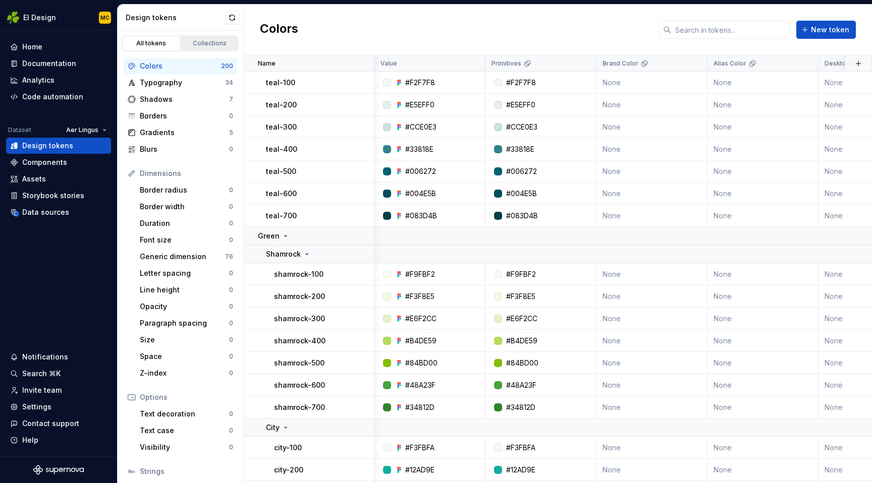
click at [201, 44] on div "Collections" at bounding box center [210, 43] width 50 height 8
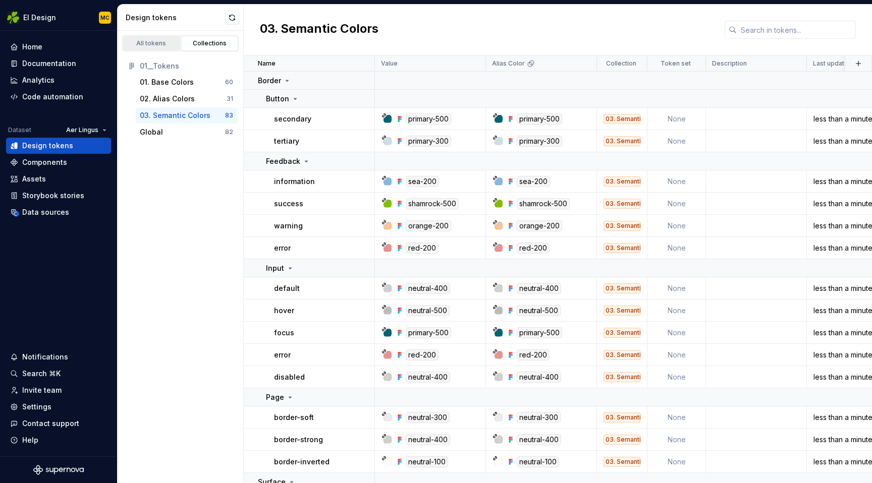
click at [165, 39] on link "All tokens" at bounding box center [151, 43] width 57 height 15
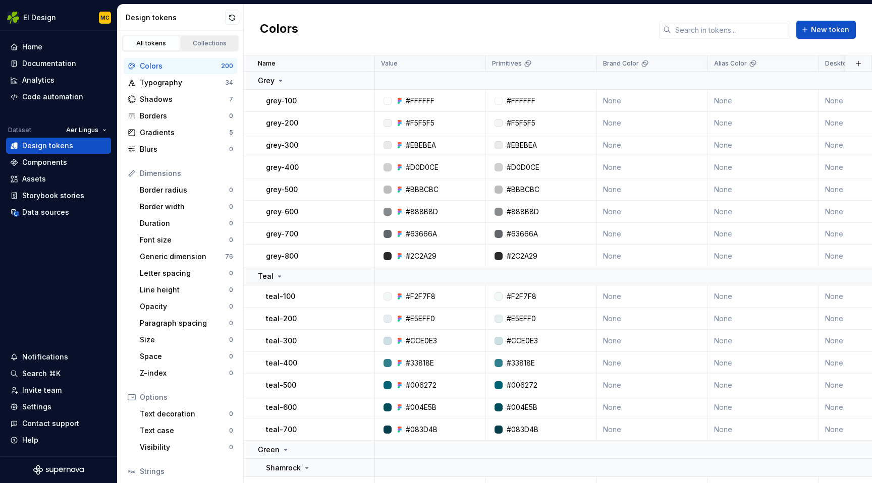
click at [196, 46] on div "Collections" at bounding box center [210, 43] width 50 height 8
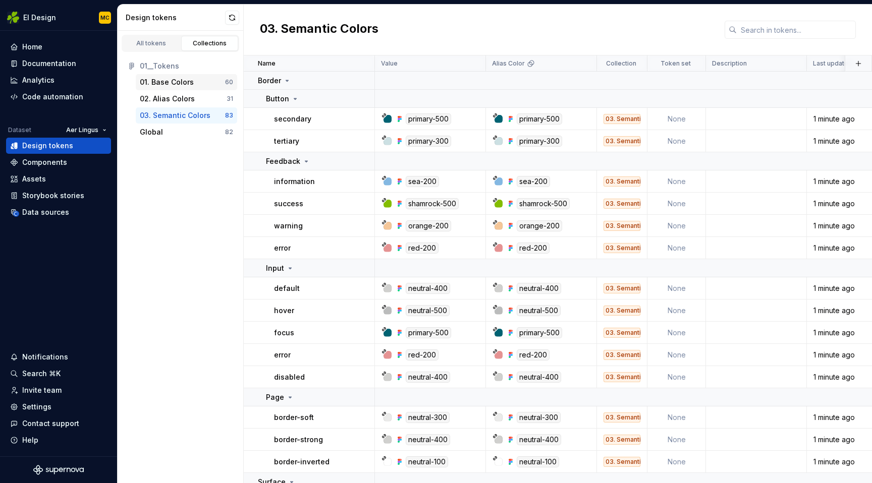
click at [189, 80] on div "01. Base Colors" at bounding box center [167, 82] width 54 height 10
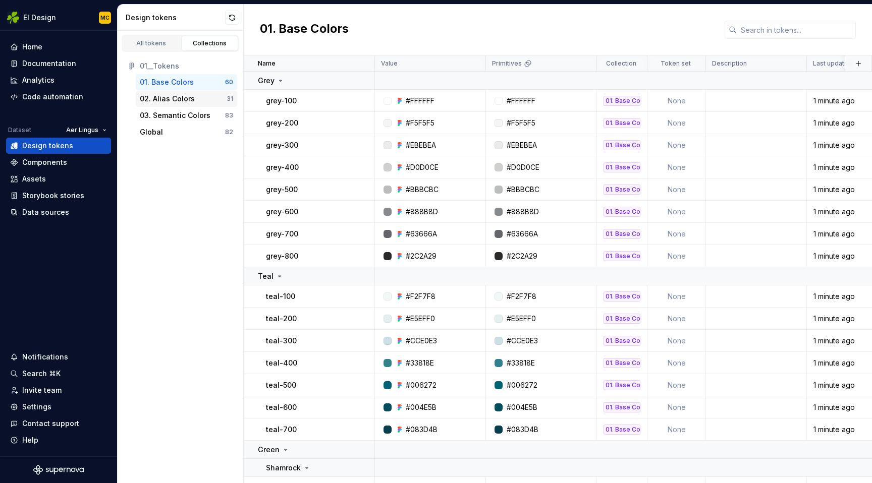
click at [202, 96] on div "02. Alias Colors" at bounding box center [183, 99] width 87 height 10
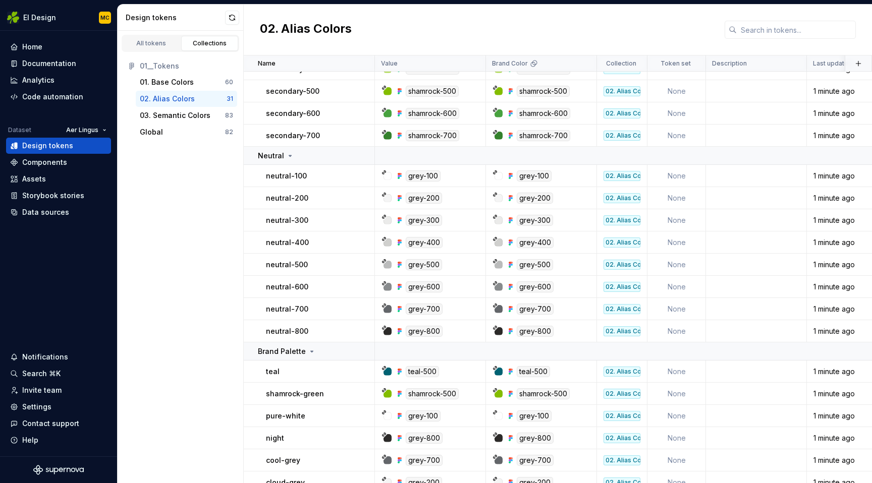
scroll to position [349, 0]
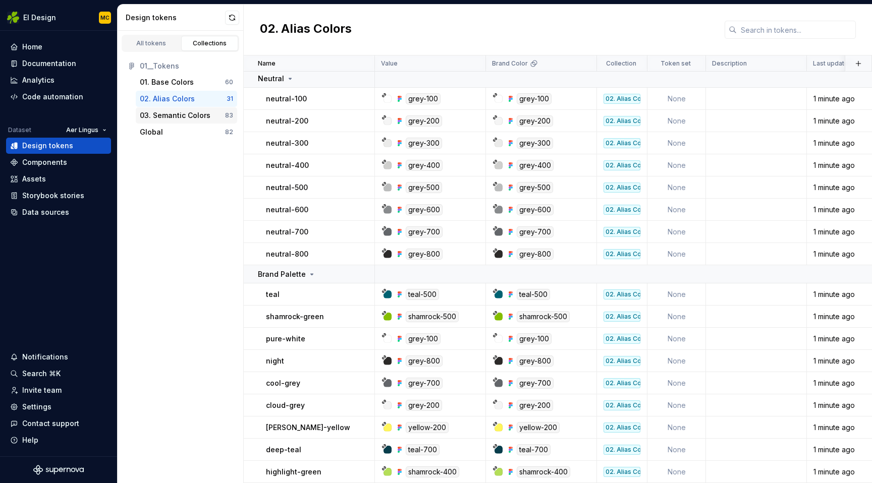
click at [190, 112] on div "03. Semantic Colors" at bounding box center [175, 115] width 71 height 10
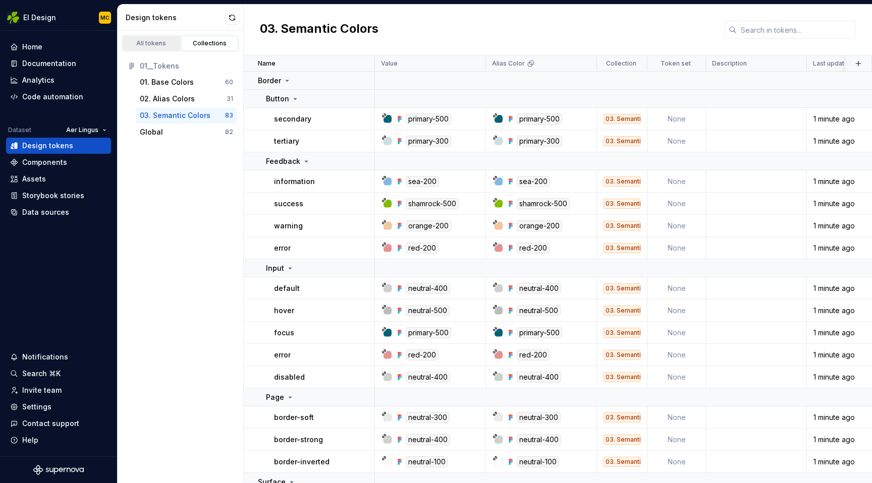
click at [166, 41] on div "All tokens" at bounding box center [151, 43] width 50 height 8
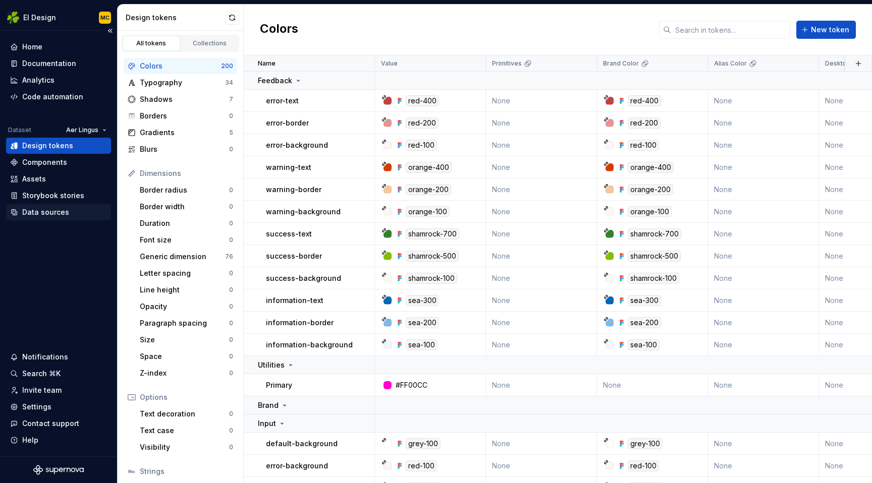
click at [64, 209] on div "Data sources" at bounding box center [45, 212] width 47 height 10
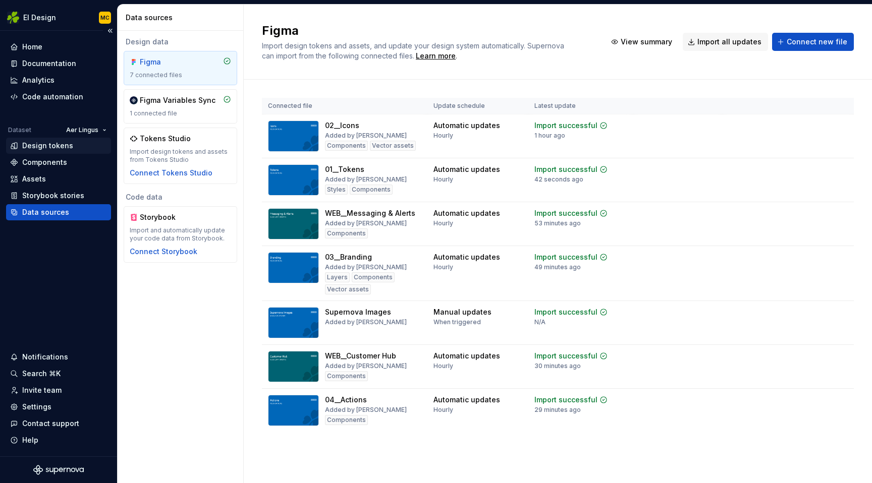
click at [77, 147] on div "Design tokens" at bounding box center [58, 146] width 97 height 10
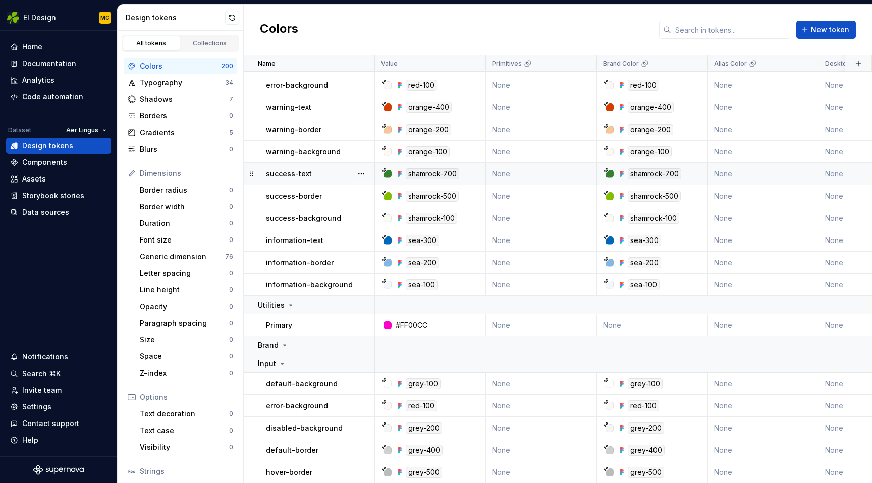
scroll to position [76, 0]
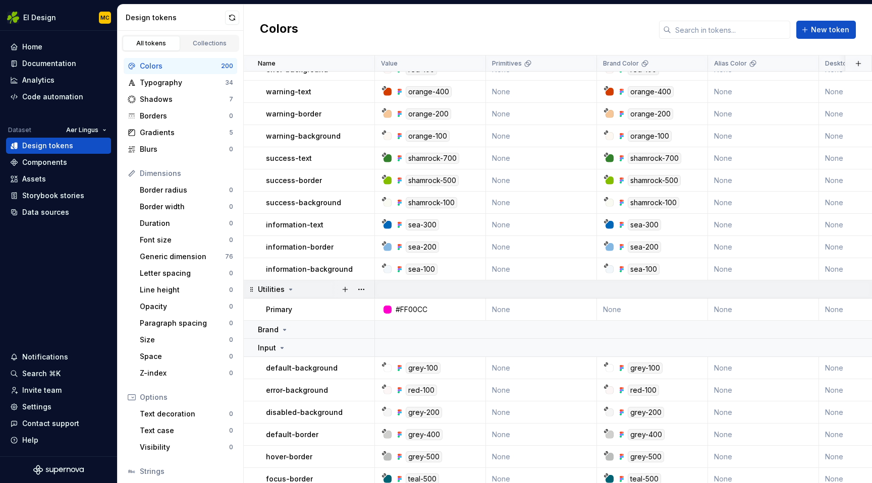
click at [291, 290] on icon at bounding box center [290, 289] width 8 height 8
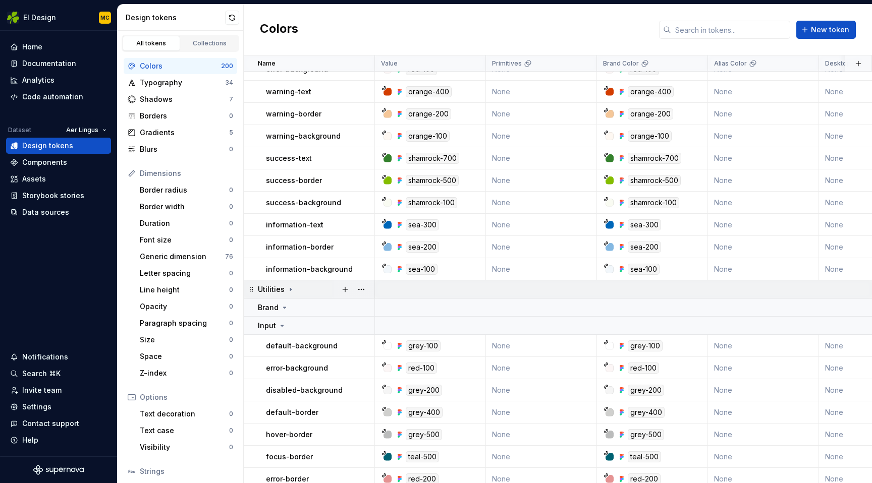
click at [291, 288] on icon at bounding box center [290, 289] width 8 height 8
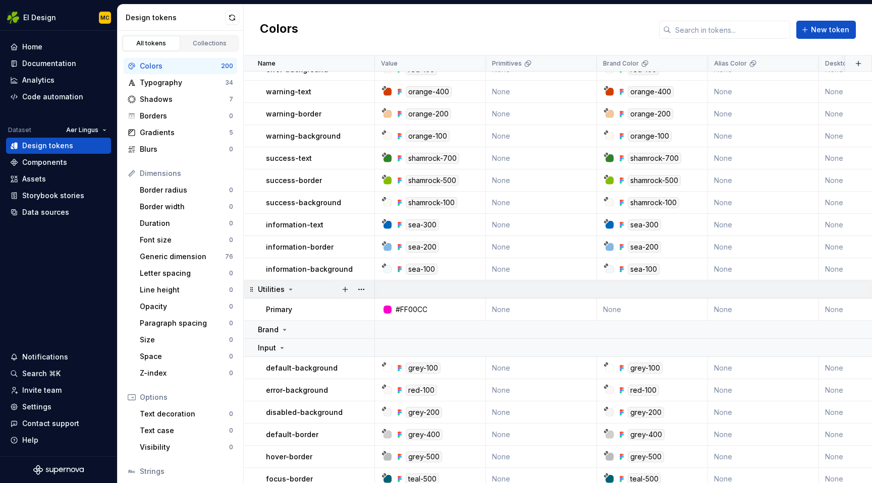
click at [291, 288] on icon at bounding box center [290, 289] width 8 height 8
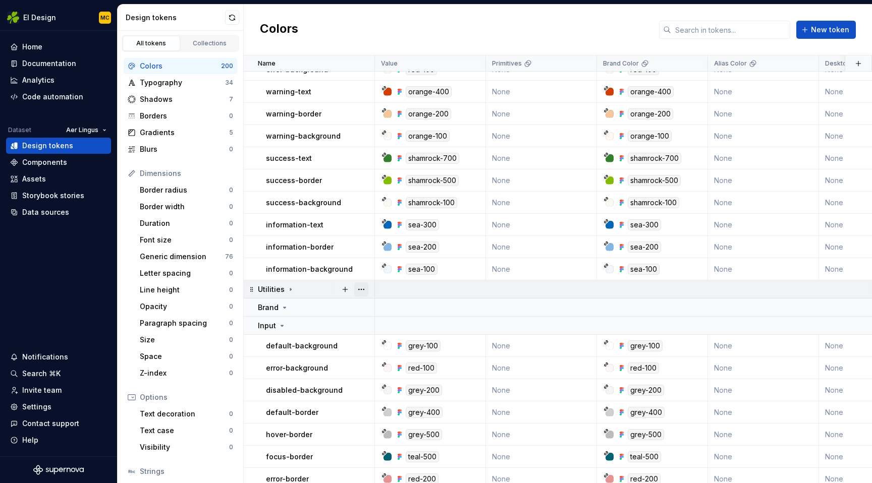
click at [358, 288] on button "button" at bounding box center [361, 289] width 14 height 14
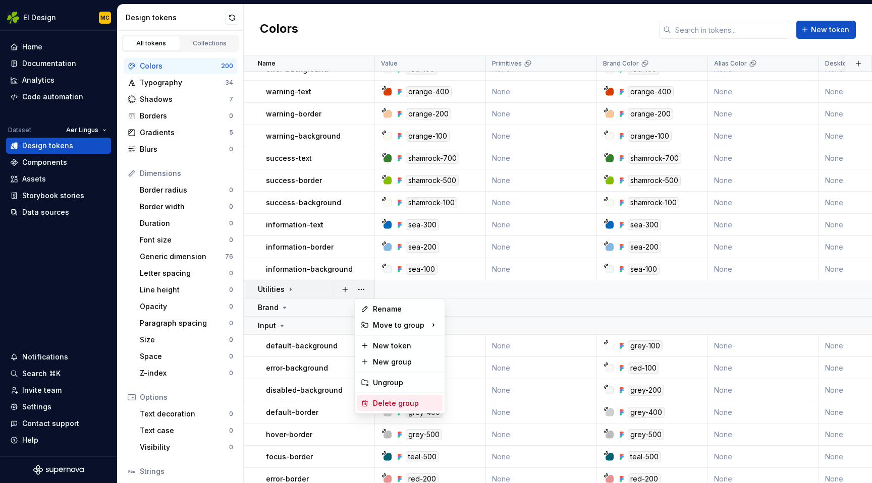
click at [382, 401] on div "Delete group" at bounding box center [406, 403] width 66 height 10
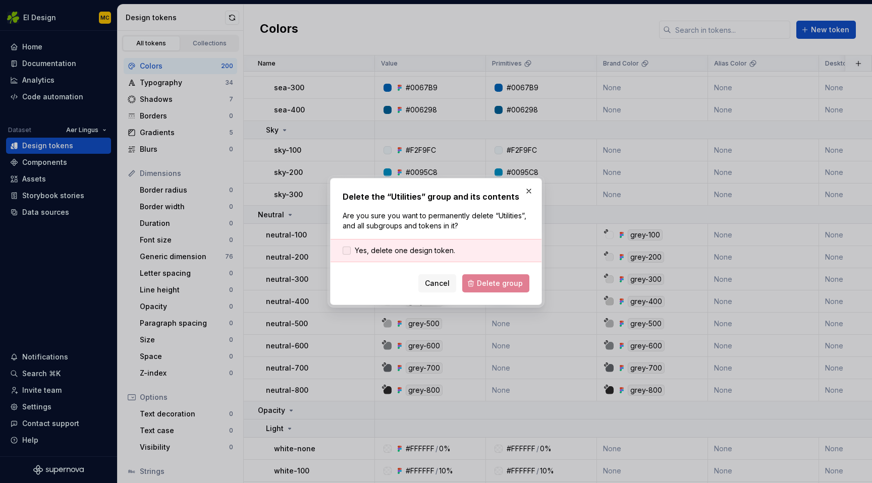
click at [377, 249] on span "Yes, delete one design token." at bounding box center [405, 251] width 100 height 10
click at [482, 280] on span "Delete group" at bounding box center [500, 283] width 46 height 10
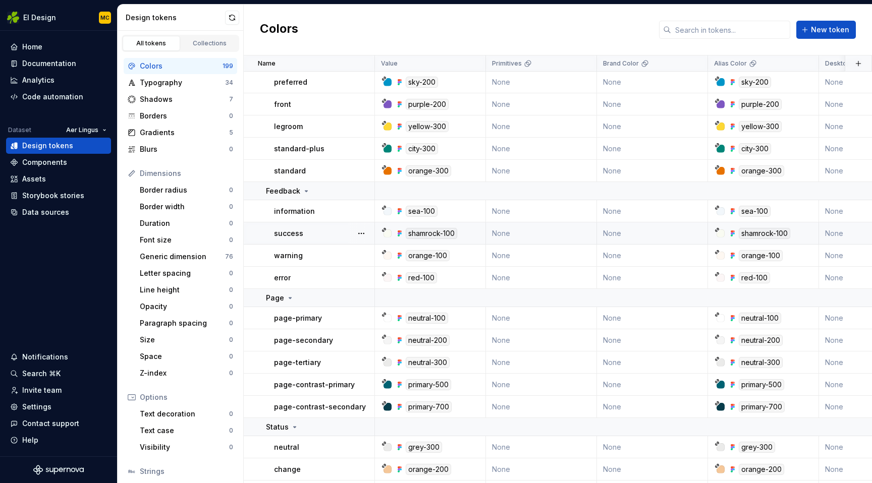
scroll to position [3819, 0]
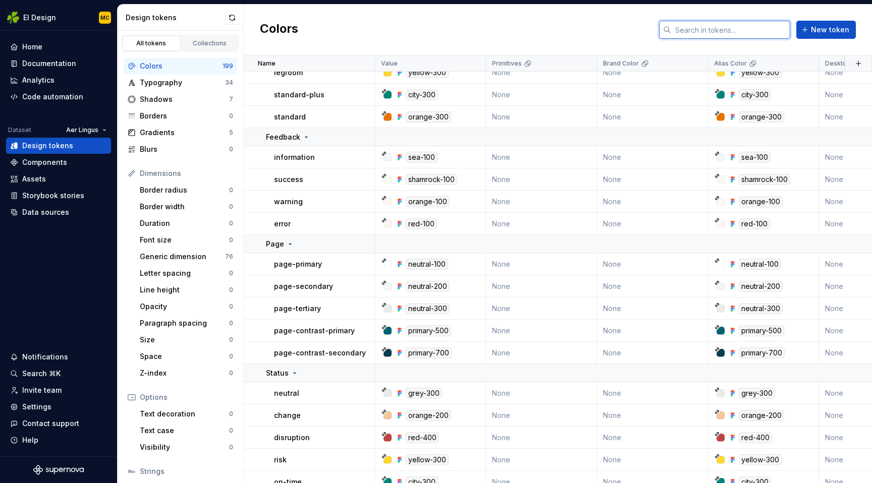
click at [707, 24] on input "text" at bounding box center [730, 30] width 119 height 18
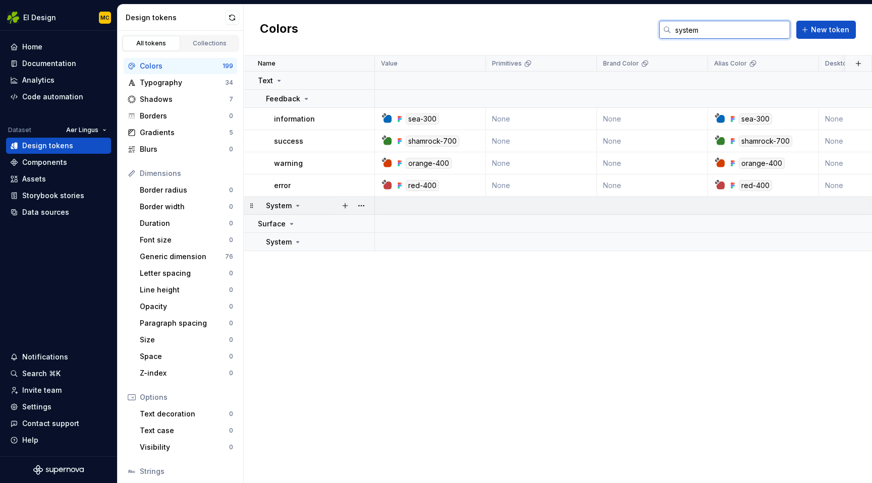
type input "system"
click at [300, 205] on icon at bounding box center [298, 206] width 8 height 8
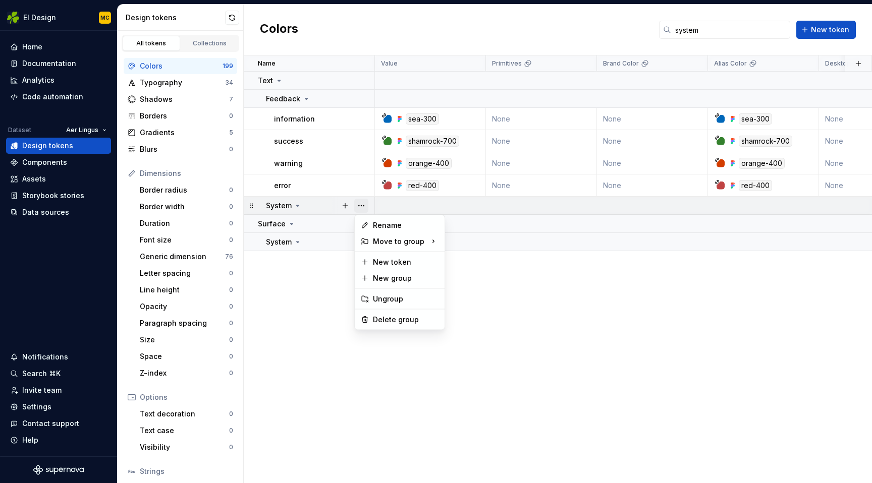
click at [364, 201] on button "button" at bounding box center [361, 206] width 14 height 14
click at [392, 316] on div "Delete group" at bounding box center [406, 320] width 66 height 10
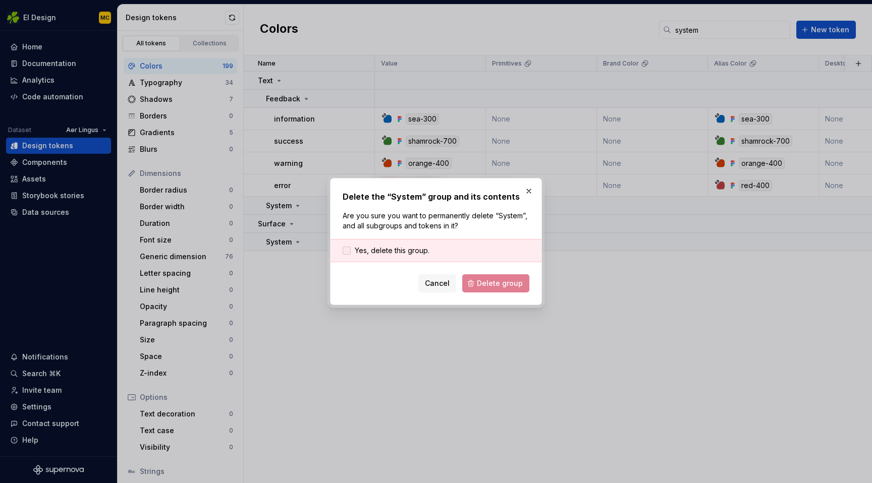
click at [409, 249] on span "Yes, delete this group." at bounding box center [392, 251] width 75 height 10
click at [493, 290] on button "Delete group" at bounding box center [495, 283] width 67 height 18
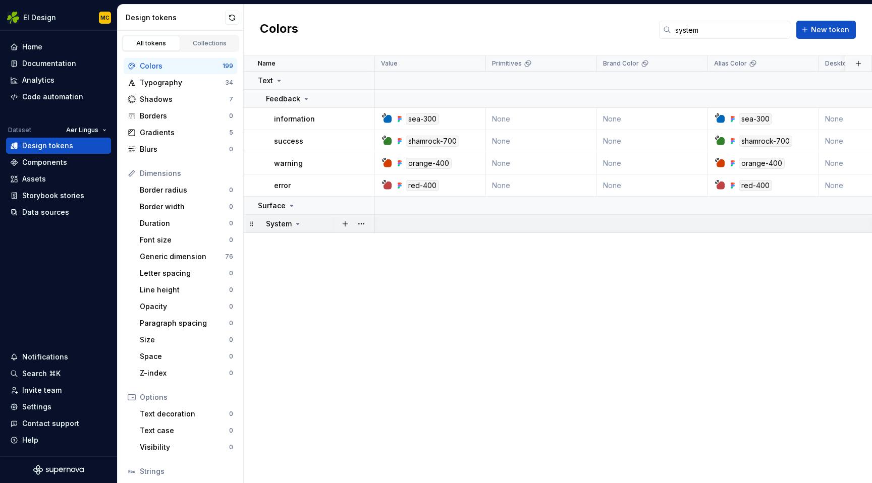
click at [296, 222] on icon at bounding box center [298, 224] width 8 height 8
click at [363, 222] on button "button" at bounding box center [361, 224] width 14 height 14
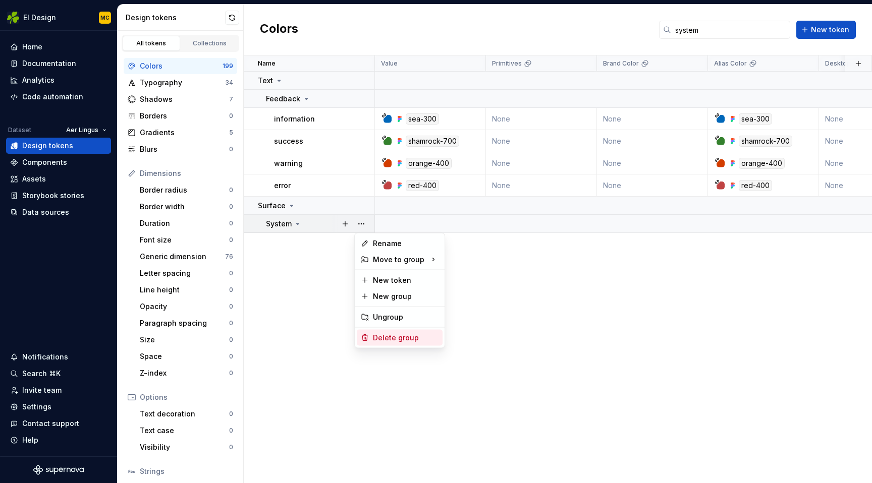
click at [391, 339] on div "Delete group" at bounding box center [406, 338] width 66 height 10
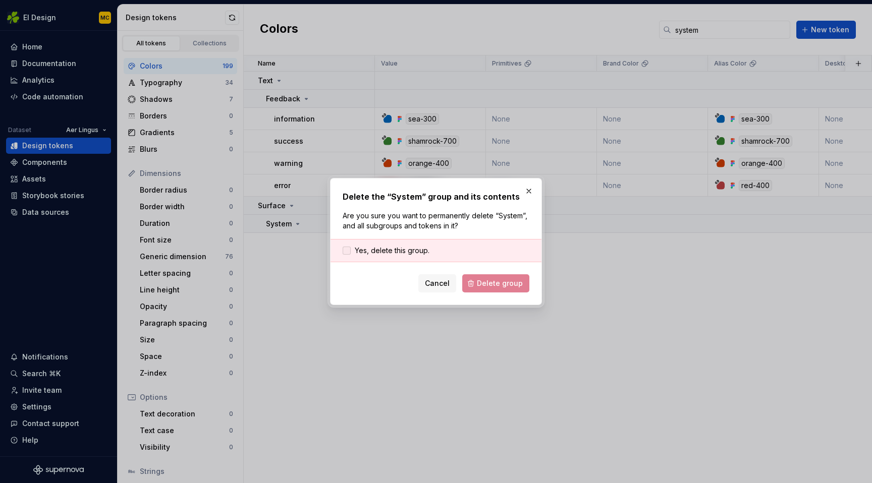
click at [403, 247] on span "Yes, delete this group." at bounding box center [392, 251] width 75 height 10
click at [507, 283] on span "Delete group" at bounding box center [500, 283] width 46 height 10
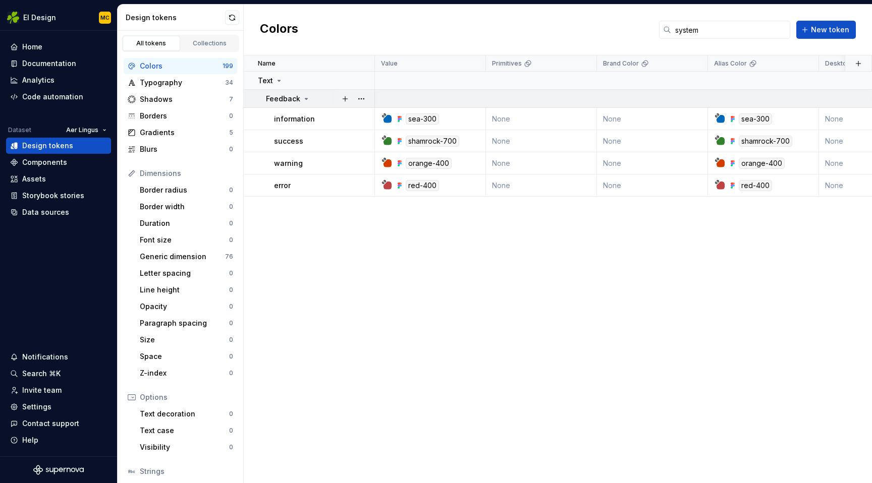
click at [302, 97] on icon at bounding box center [306, 99] width 8 height 8
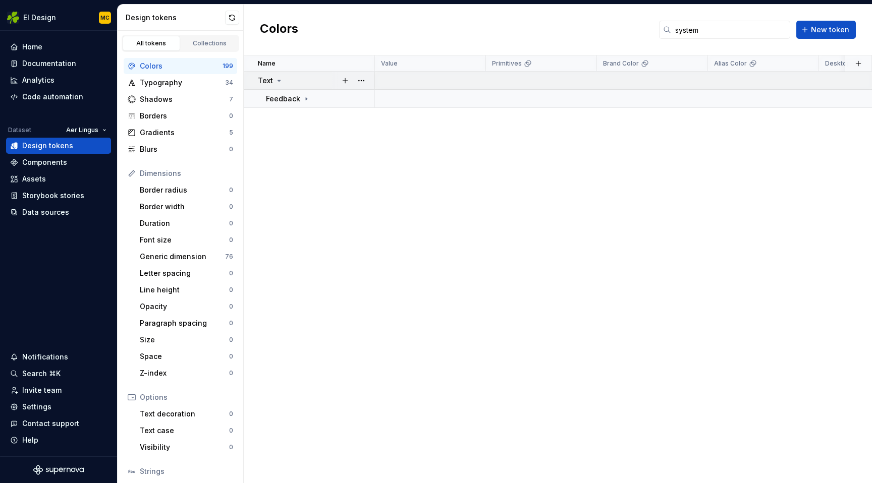
click at [279, 80] on icon at bounding box center [279, 80] width 3 height 1
click at [279, 80] on icon at bounding box center [279, 81] width 8 height 8
click at [279, 80] on icon at bounding box center [279, 80] width 3 height 1
click at [735, 28] on input "system" at bounding box center [730, 30] width 119 height 18
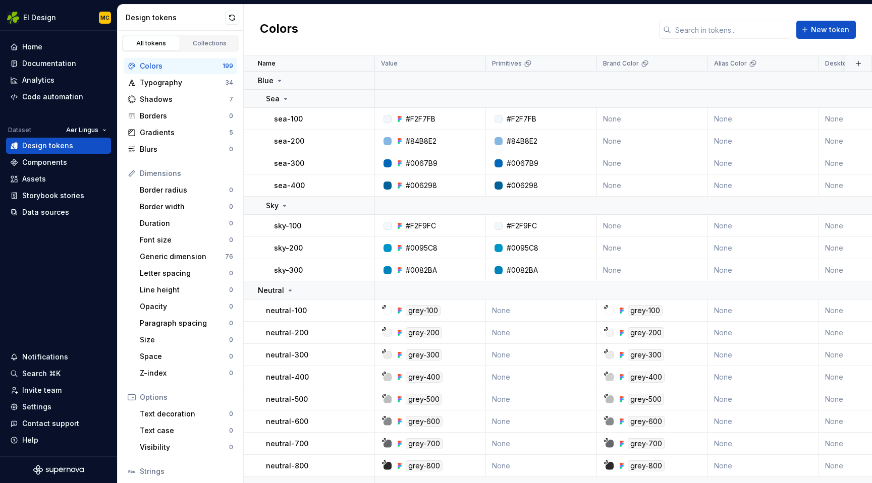
click at [555, 30] on div "Colors New token" at bounding box center [558, 30] width 628 height 51
click at [721, 33] on input "text" at bounding box center [730, 30] width 119 height 18
click at [500, 24] on div "Colors New token" at bounding box center [558, 30] width 628 height 51
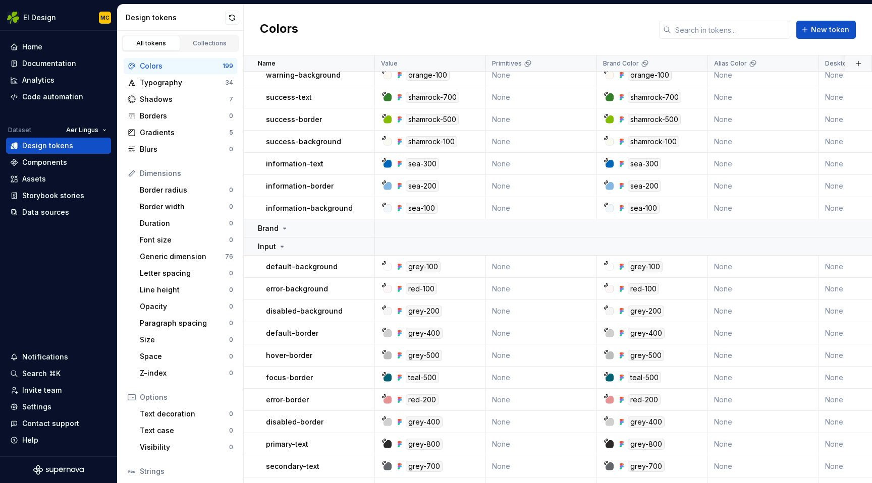
scroll to position [4767, 0]
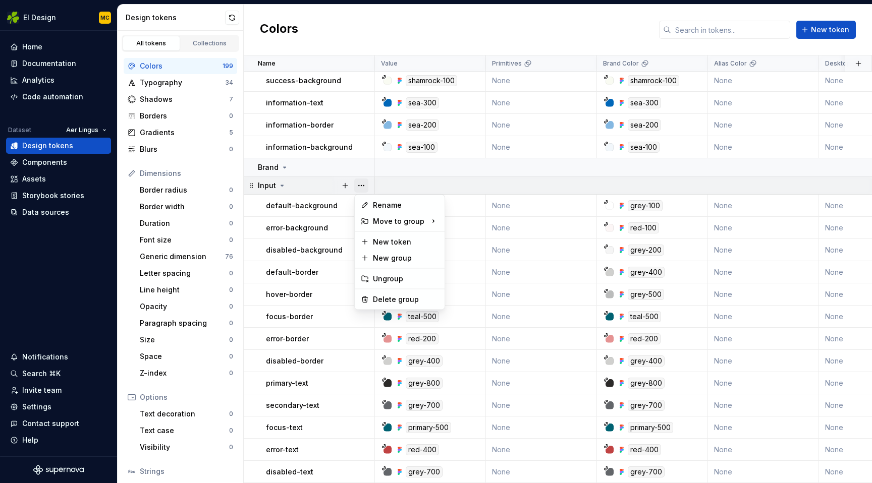
click at [364, 185] on button "button" at bounding box center [361, 186] width 14 height 14
click at [380, 297] on div "Delete group" at bounding box center [406, 300] width 66 height 10
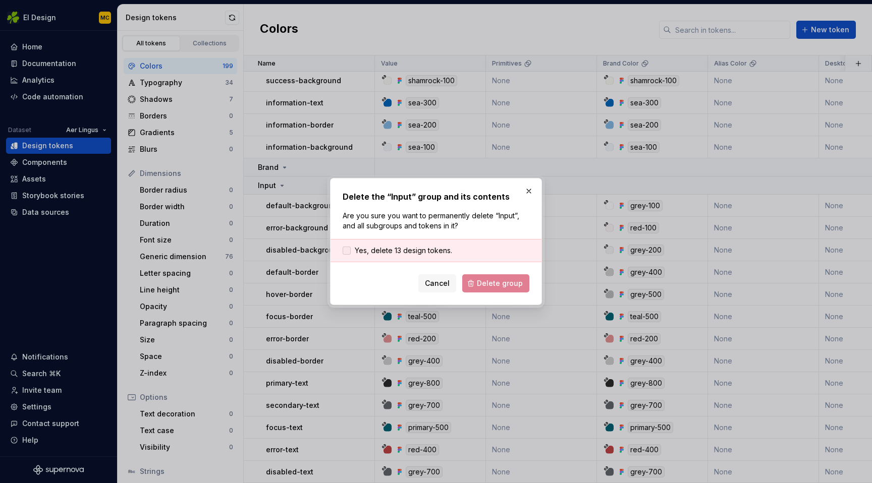
click at [425, 253] on span "Yes, delete 13 design tokens." at bounding box center [403, 251] width 97 height 10
click at [495, 285] on span "Delete group" at bounding box center [500, 283] width 46 height 10
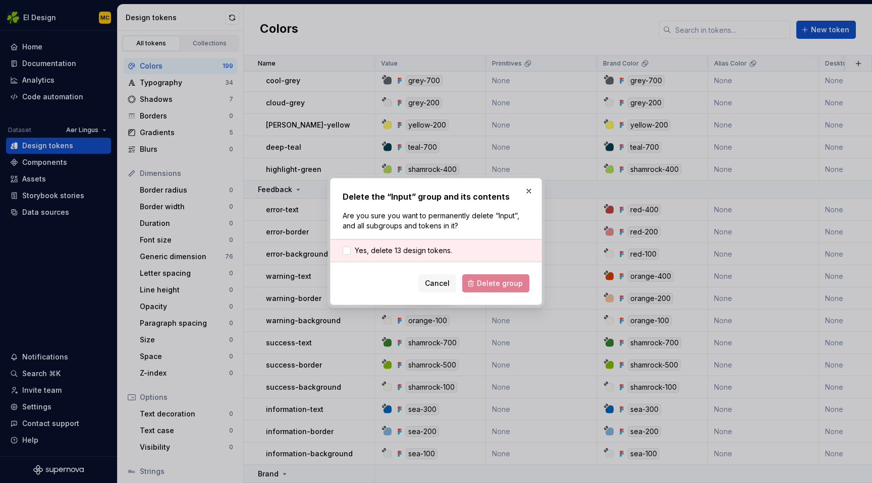
scroll to position [4461, 0]
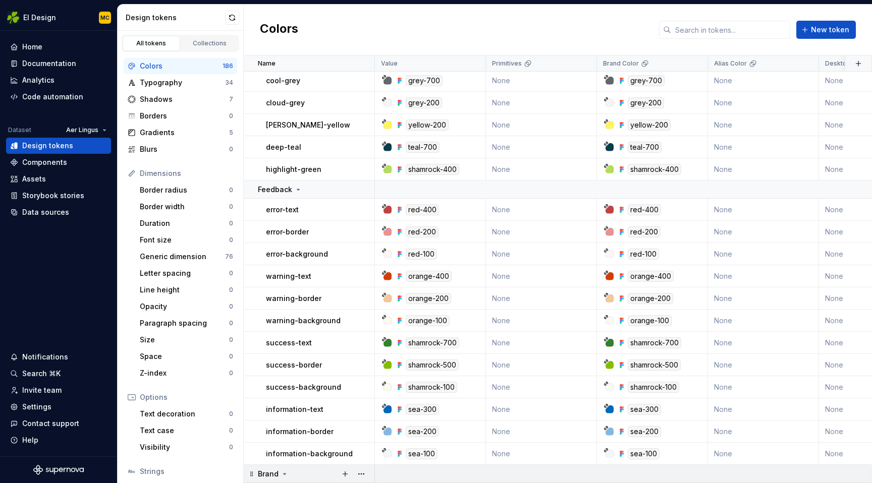
click at [285, 472] on icon at bounding box center [284, 474] width 8 height 8
click at [361, 476] on button "button" at bounding box center [361, 474] width 14 height 14
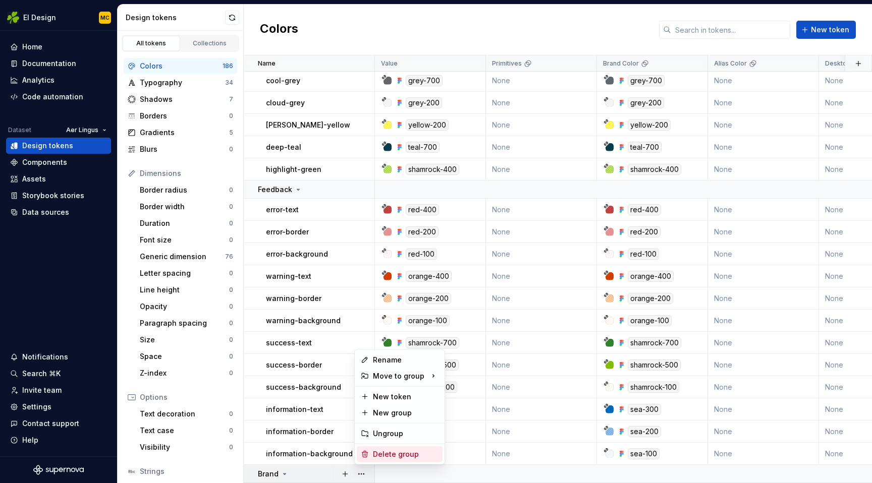
click at [383, 454] on div "Delete group" at bounding box center [406, 454] width 66 height 10
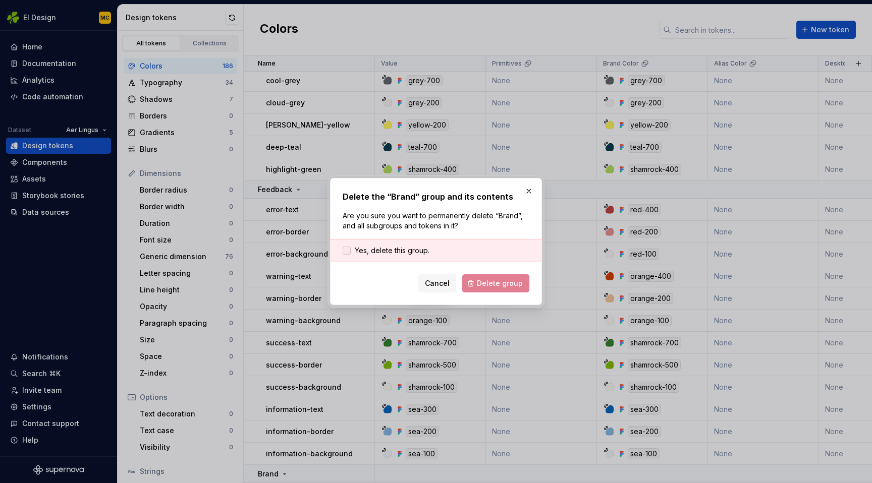
click at [382, 248] on span "Yes, delete this group." at bounding box center [392, 251] width 75 height 10
click at [490, 282] on span "Delete group" at bounding box center [500, 283] width 46 height 10
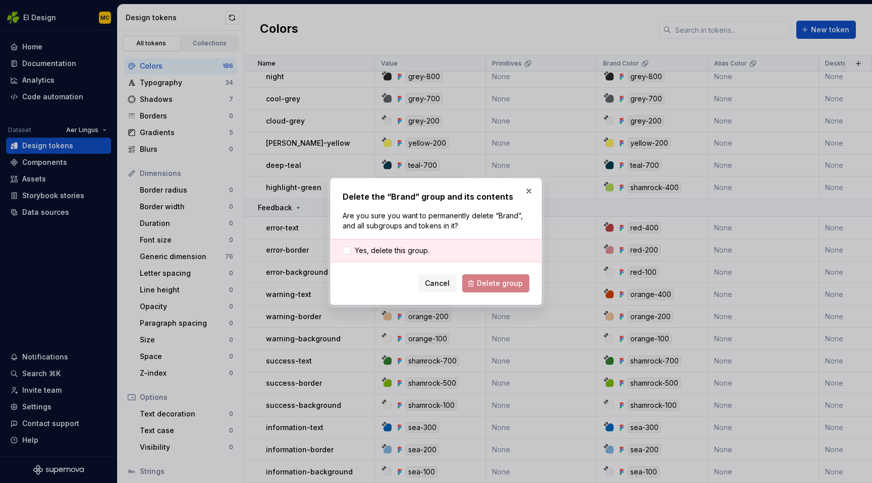
scroll to position [4443, 0]
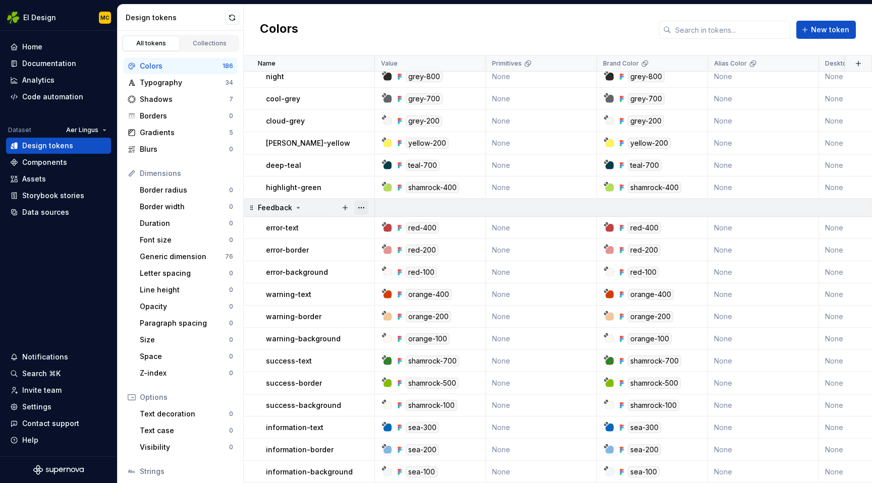
click at [362, 205] on button "button" at bounding box center [361, 208] width 14 height 14
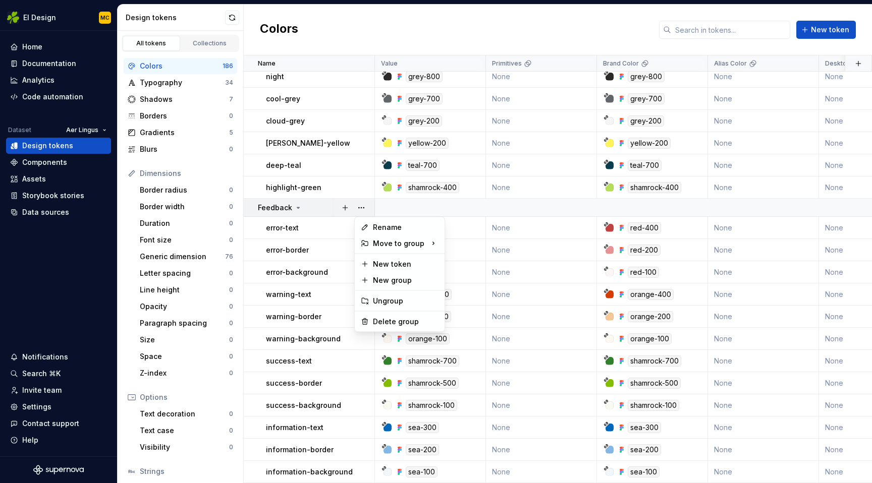
click at [327, 207] on html "EI Design MC Home Documentation Analytics Code automation Dataset Aer Lingus De…" at bounding box center [436, 241] width 872 height 483
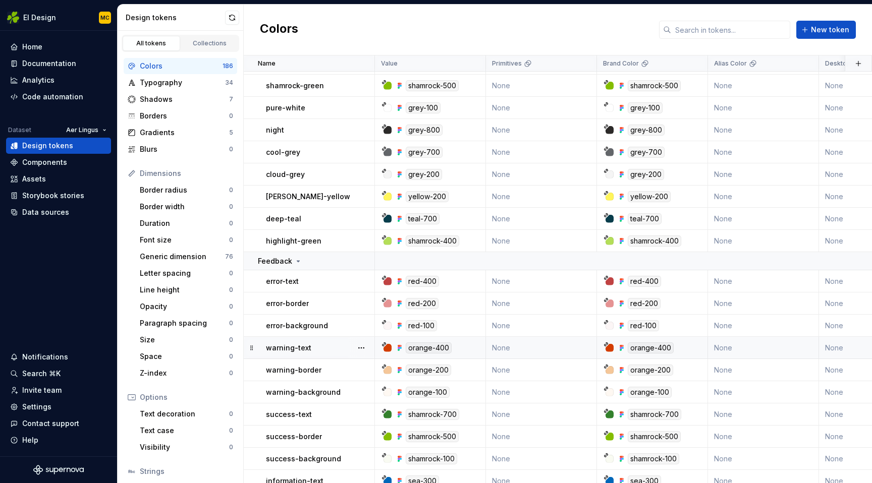
scroll to position [4380, 0]
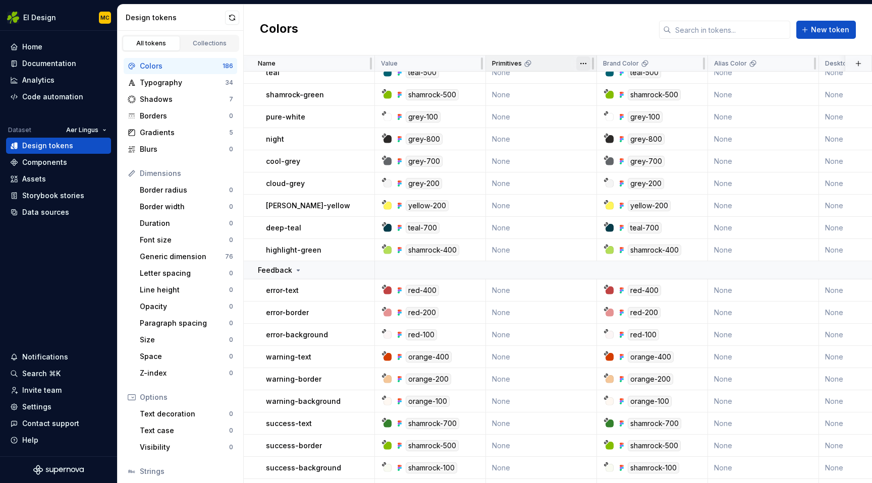
click at [585, 64] on html "EI Design MC Home Documentation Analytics Code automation Dataset Aer Lingus De…" at bounding box center [436, 241] width 872 height 483
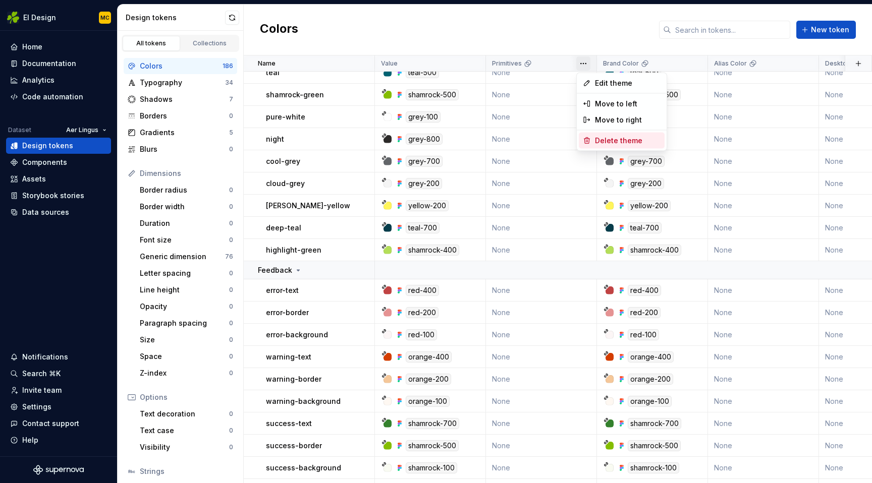
click at [605, 142] on span "Delete theme" at bounding box center [628, 141] width 66 height 10
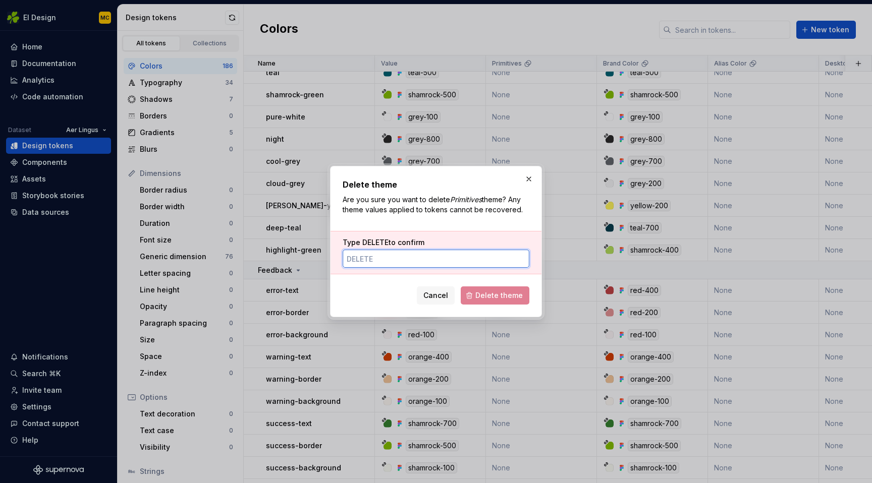
click at [460, 259] on input "Type DELETE to confirm" at bounding box center [435, 259] width 187 height 18
type input "DELETE"
click at [513, 295] on span "Delete theme" at bounding box center [498, 296] width 47 height 10
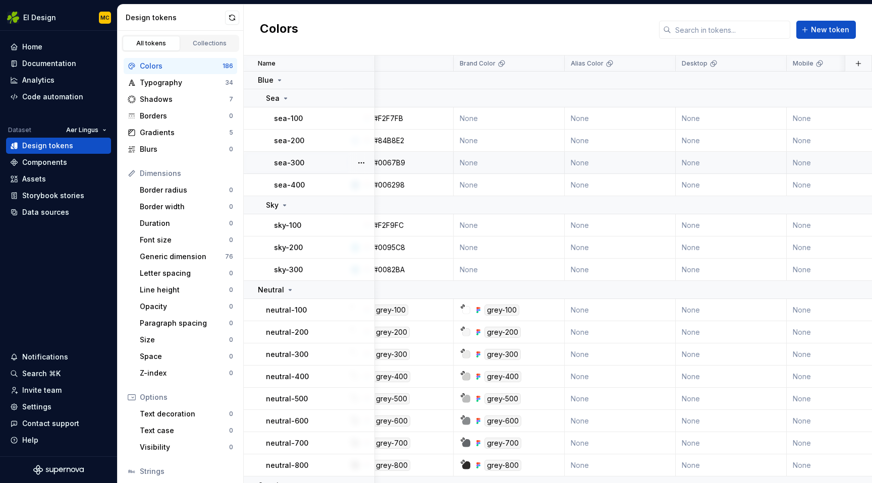
scroll to position [1, 0]
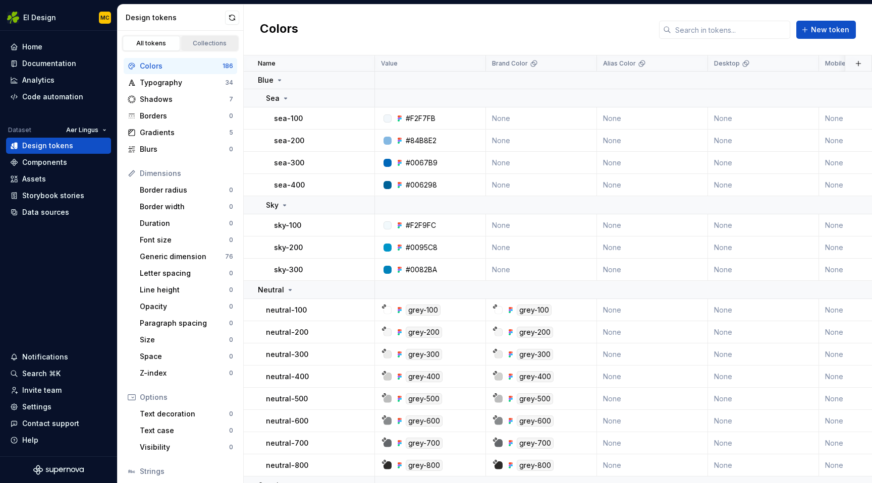
click at [218, 44] on div "Collections" at bounding box center [210, 43] width 50 height 8
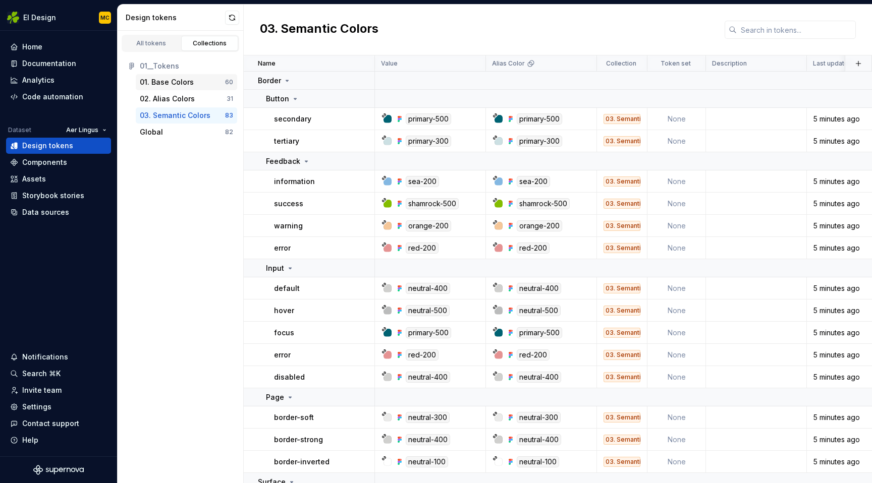
click at [180, 83] on div "01. Base Colors" at bounding box center [167, 82] width 54 height 10
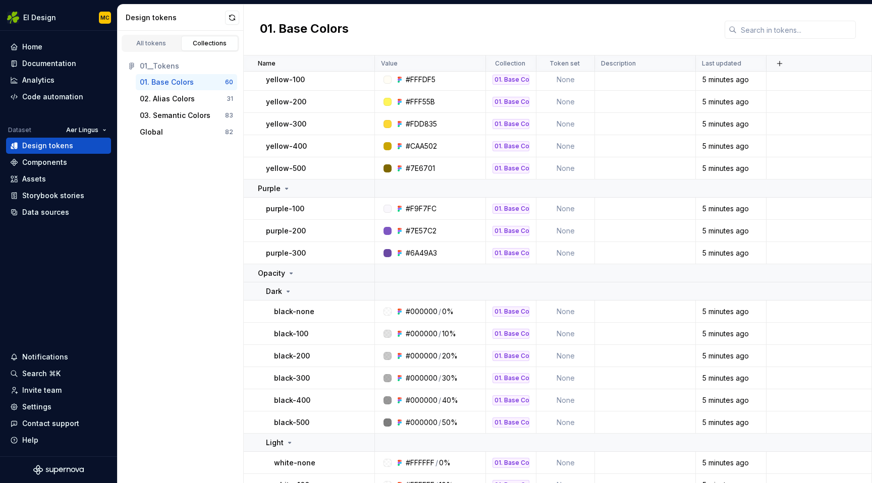
scroll to position [1192, 0]
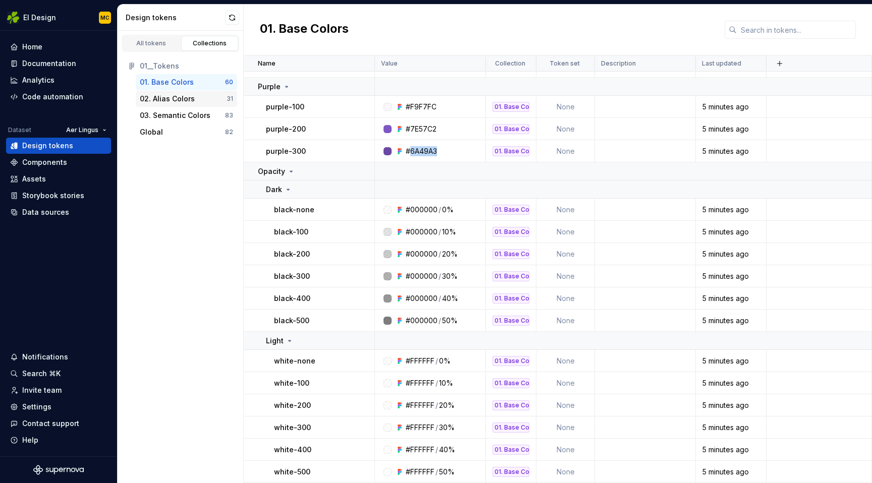
click at [195, 100] on div "02. Alias Colors" at bounding box center [183, 99] width 87 height 10
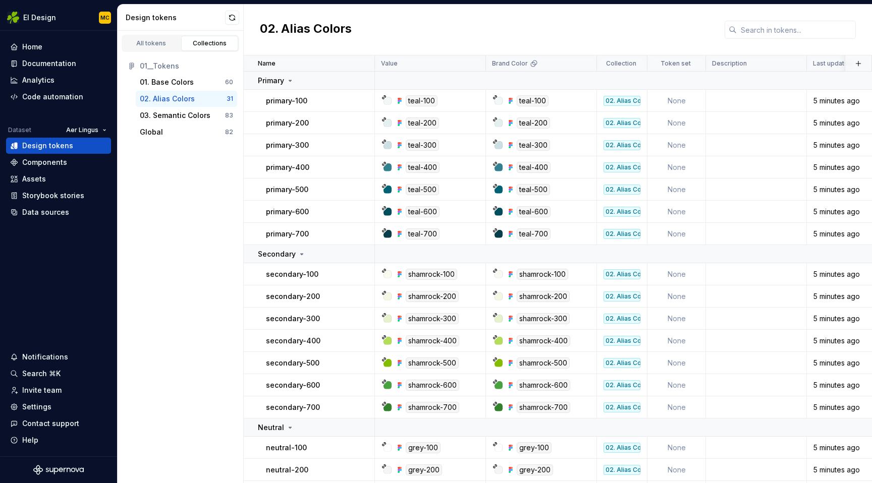
click at [458, 23] on div "02. Alias Colors" at bounding box center [558, 30] width 628 height 51
click at [581, 65] on html "EI Design MC Home Documentation Analytics Code automation Dataset Aer Lingus De…" at bounding box center [436, 241] width 872 height 483
click at [600, 82] on span "Edit theme" at bounding box center [628, 83] width 66 height 10
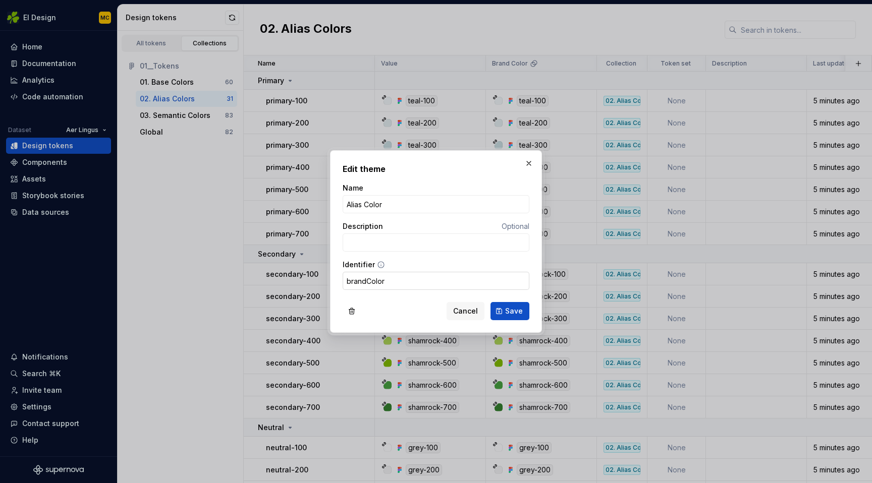
type input "Alias Color"
click at [387, 281] on input "brandColor" at bounding box center [435, 281] width 187 height 18
type input "brandColor"
type input "Brand Color"
click at [533, 164] on button "button" at bounding box center [529, 163] width 14 height 14
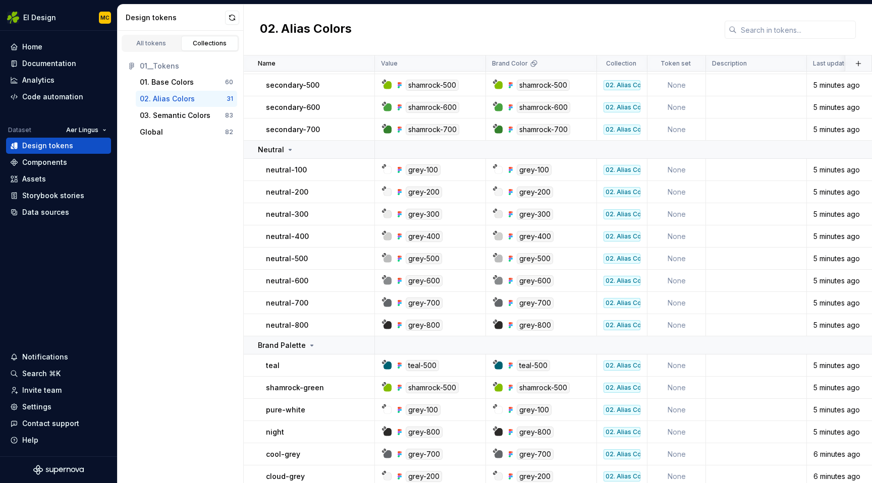
scroll to position [286, 0]
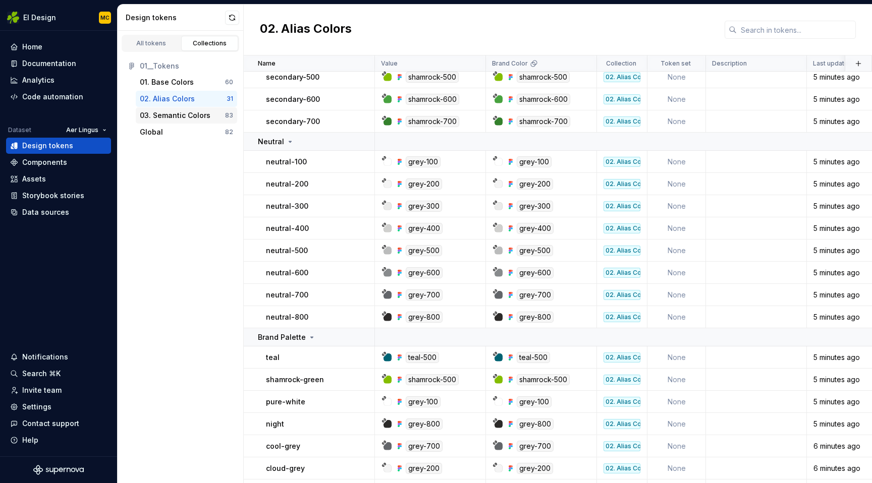
click at [206, 114] on div "03. Semantic Colors" at bounding box center [175, 115] width 71 height 10
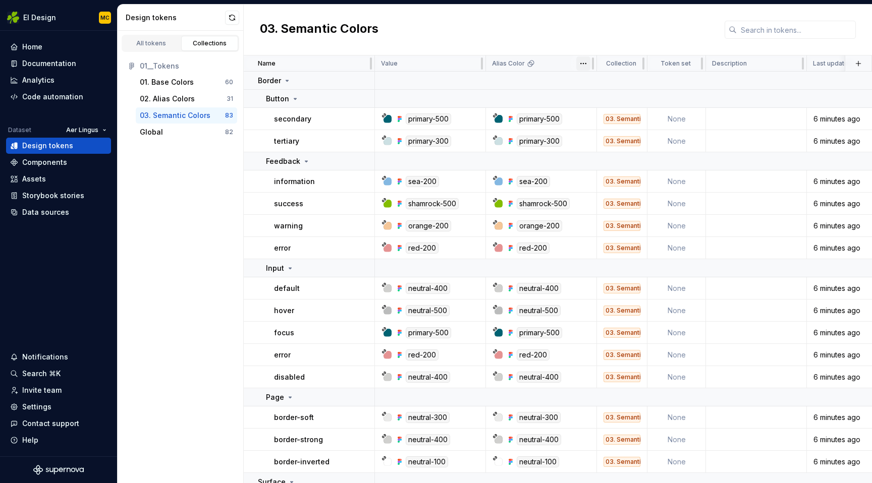
click at [583, 64] on html "EI Design MC Home Documentation Analytics Code automation Dataset Aer Lingus De…" at bounding box center [436, 241] width 872 height 483
click at [453, 63] on div "Value" at bounding box center [430, 64] width 98 height 8
click at [167, 129] on div "Global" at bounding box center [182, 132] width 85 height 10
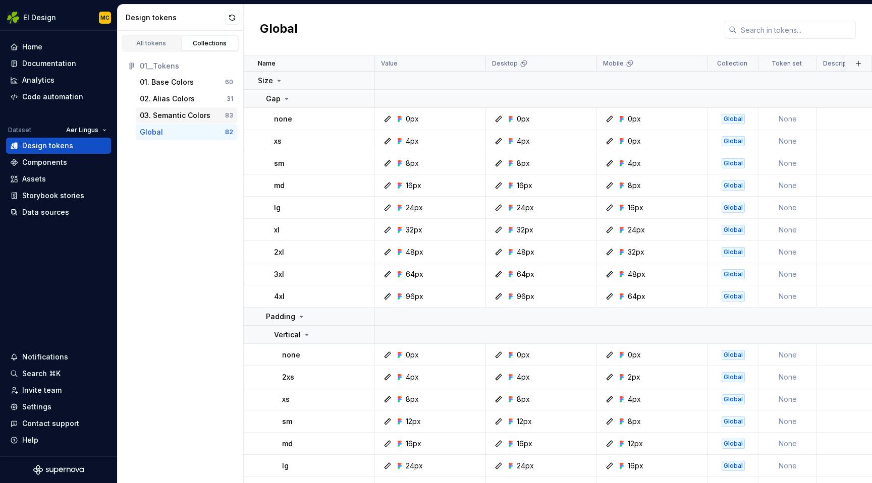
click at [172, 118] on div "03. Semantic Colors" at bounding box center [175, 115] width 71 height 10
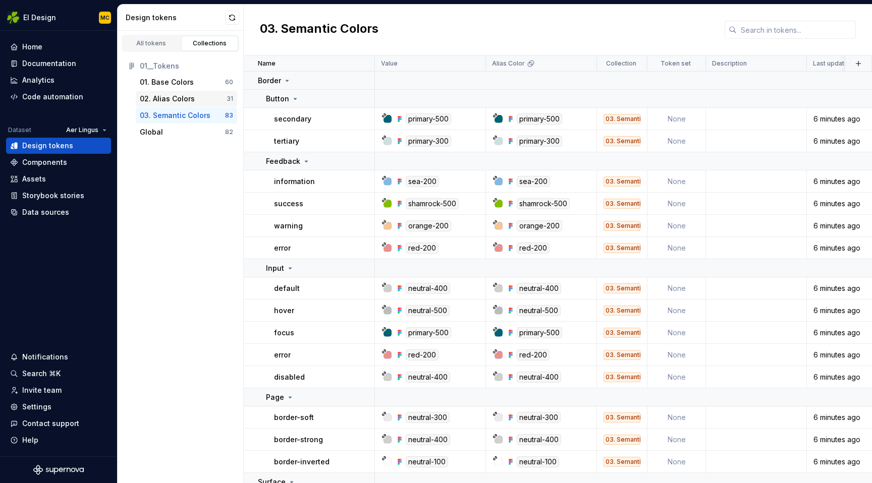
click at [195, 93] on div "02. Alias Colors 31" at bounding box center [186, 99] width 101 height 16
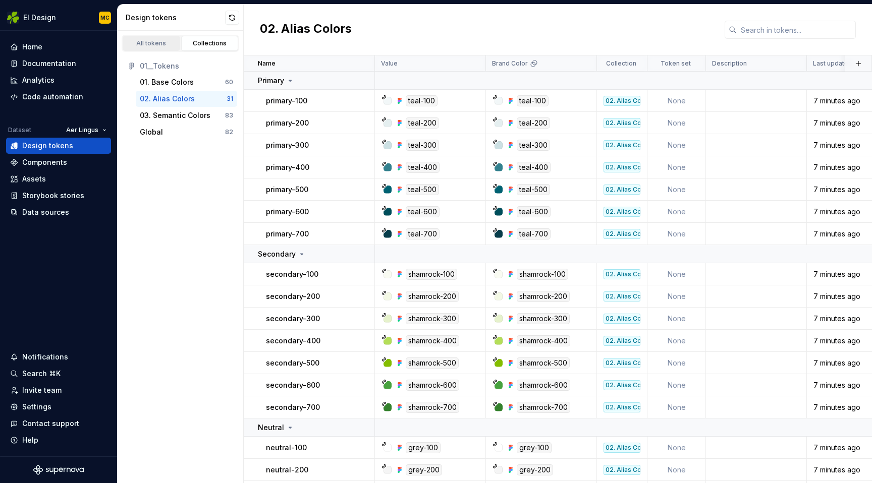
click at [150, 42] on div "All tokens" at bounding box center [151, 43] width 50 height 8
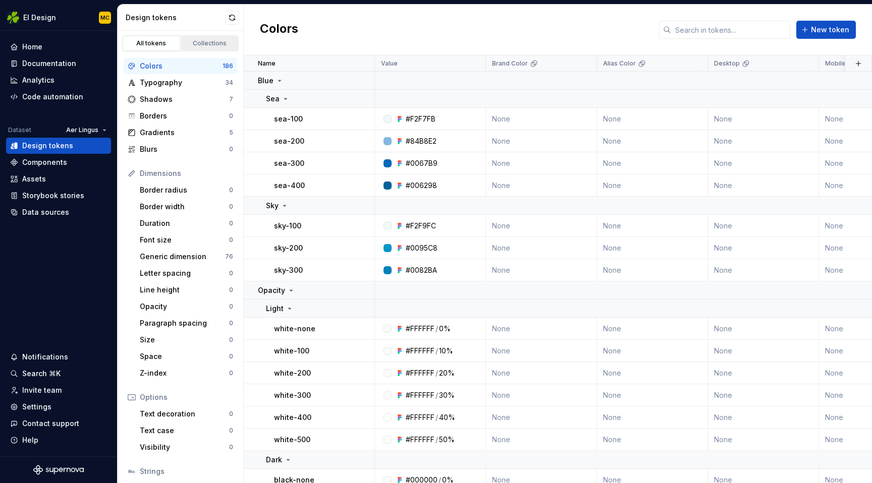
click at [201, 44] on div "Collections" at bounding box center [210, 43] width 50 height 8
